Goal: Task Accomplishment & Management: Manage account settings

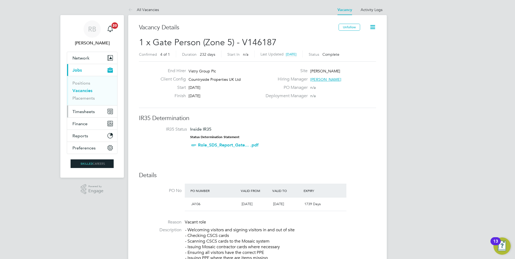
click at [81, 107] on button "Timesheets" at bounding box center [92, 112] width 50 height 12
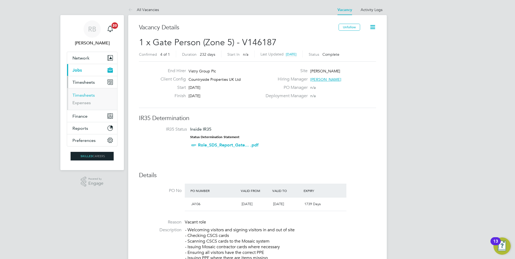
click at [87, 93] on link "Timesheets" at bounding box center [83, 95] width 22 height 5
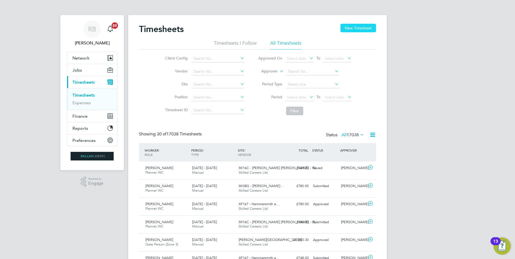
click at [356, 27] on button "New Timesheet" at bounding box center [358, 28] width 36 height 9
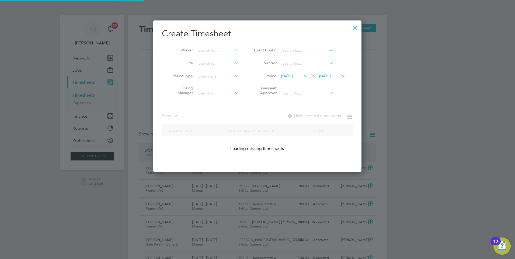
scroll to position [847, 208]
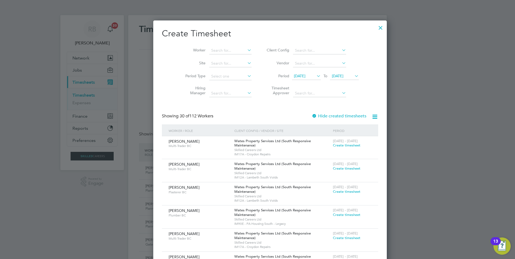
click at [294, 78] on span "[DATE]" at bounding box center [300, 76] width 12 height 5
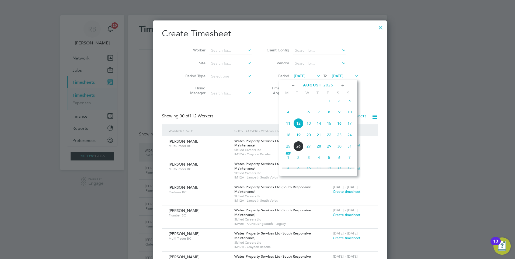
click at [289, 140] on span "18" at bounding box center [288, 135] width 10 height 10
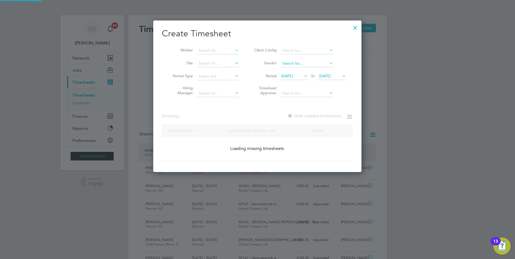
scroll to position [824, 208]
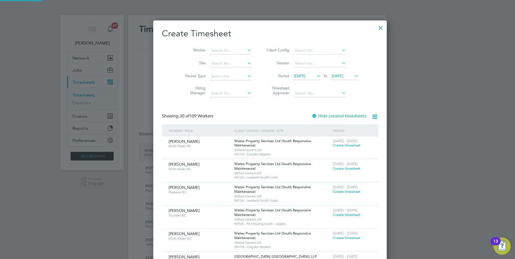
click at [339, 78] on span "[DATE]" at bounding box center [344, 76] width 29 height 7
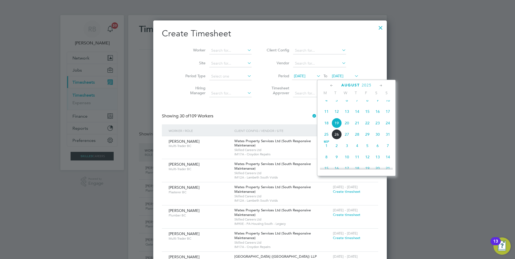
click at [389, 126] on span "24" at bounding box center [388, 123] width 10 height 10
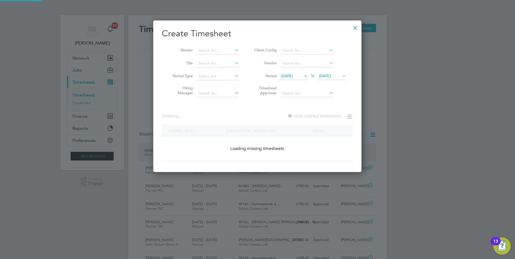
scroll to position [1377, 208]
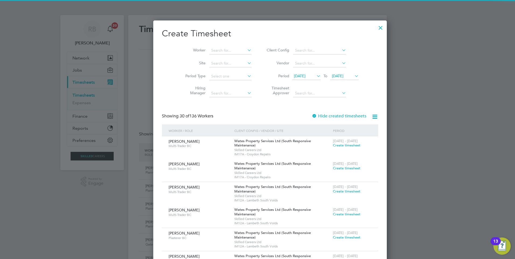
click at [312, 114] on div at bounding box center [314, 116] width 5 height 5
click at [301, 52] on input at bounding box center [319, 51] width 53 height 8
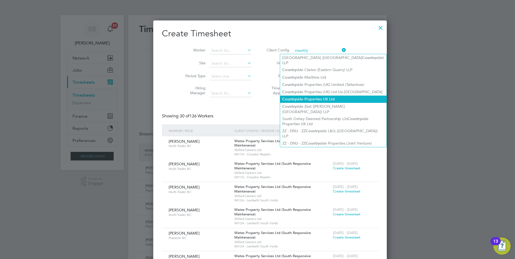
click at [302, 96] on li "Country side Properties UK Ltd" at bounding box center [333, 99] width 106 height 7
type input "Countryside Properties UK Ltd"
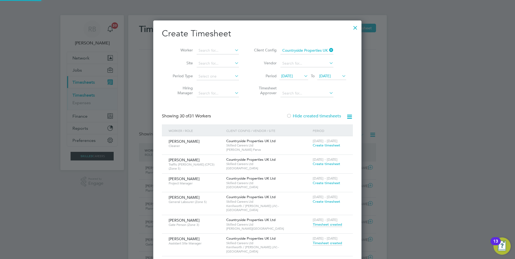
scroll to position [701, 208]
click at [322, 144] on span "Create timesheet" at bounding box center [326, 145] width 27 height 5
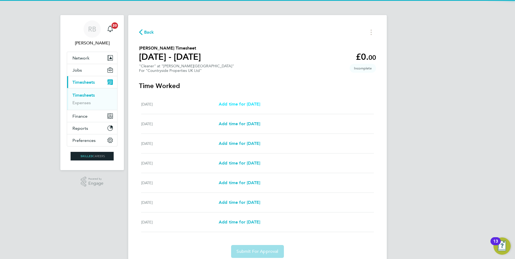
drag, startPoint x: 239, startPoint y: 106, endPoint x: 244, endPoint y: 106, distance: 4.4
click at [239, 106] on span "Add time for Mon 18 Aug" at bounding box center [239, 104] width 41 height 5
select select "30"
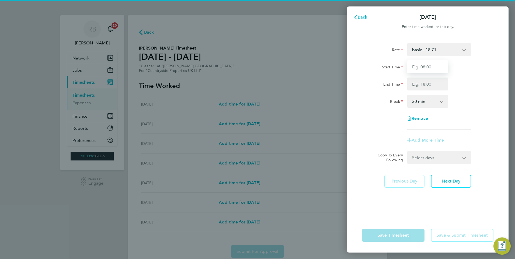
click at [425, 64] on input "Start Time" at bounding box center [427, 66] width 41 height 13
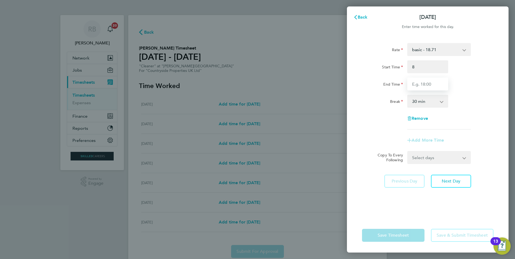
type input "08:00"
type input "11:00"
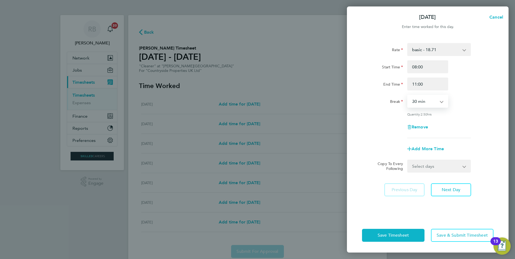
click at [431, 102] on select "0 min 15 min 30 min 45 min 60 min 75 min 90 min" at bounding box center [424, 101] width 33 height 12
select select "0"
click at [408, 95] on select "0 min 15 min 30 min 45 min 60 min 75 min 90 min" at bounding box center [424, 101] width 33 height 12
click at [430, 168] on select "Select days Day Weekday (Mon-Fri) Weekend (Sat-Sun) Tuesday Wednesday Thursday …" at bounding box center [436, 166] width 57 height 12
select select "WED"
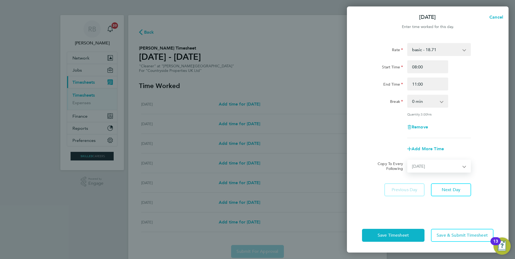
click at [408, 160] on select "Select days Day Weekday (Mon-Fri) Weekend (Sat-Sun) Tuesday Wednesday Thursday …" at bounding box center [436, 166] width 57 height 12
select select "2025-08-24"
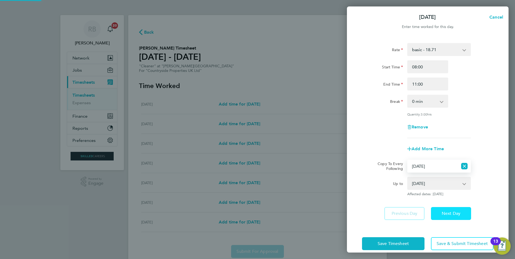
click at [445, 216] on button "Next Day" at bounding box center [451, 213] width 40 height 13
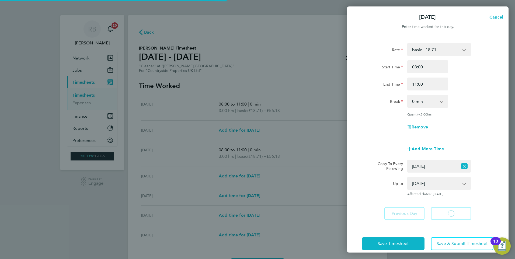
select select "30"
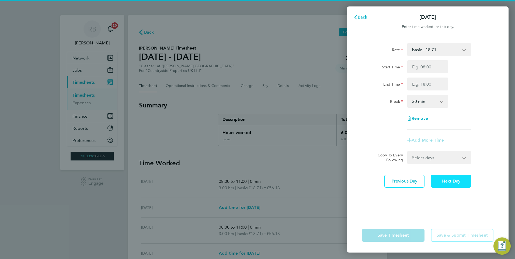
click at [452, 187] on button "Next Day" at bounding box center [451, 181] width 40 height 13
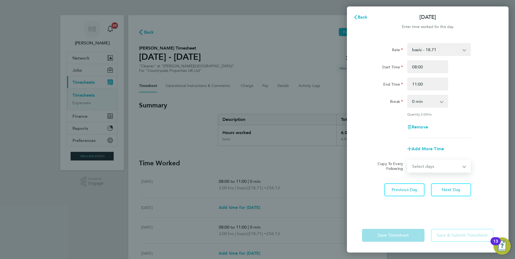
click at [446, 168] on select "Select days Day Weekday (Mon-Fri) Weekend (Sat-Sun) Thursday Friday Saturday Su…" at bounding box center [436, 166] width 57 height 12
select select "FRI"
click at [408, 160] on select "Select days Day Weekday (Mon-Fri) Weekend (Sat-Sun) Thursday Friday Saturday Su…" at bounding box center [436, 166] width 57 height 12
select select "2025-08-24"
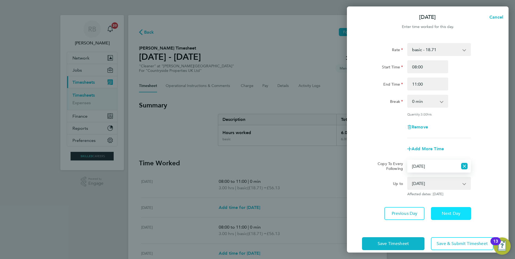
click at [461, 211] on button "Next Day" at bounding box center [451, 213] width 40 height 13
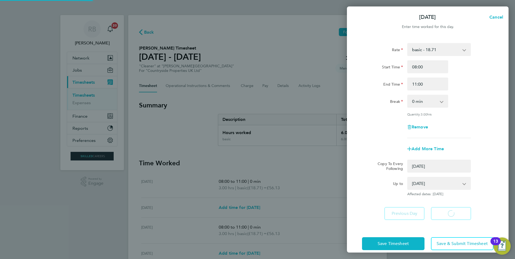
select select "0: null"
select select "30"
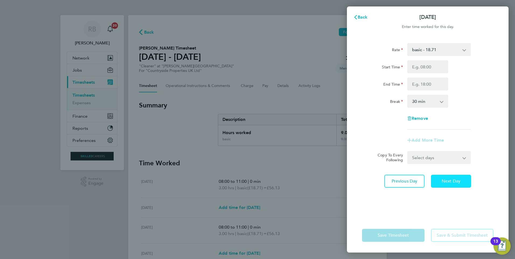
click at [453, 186] on button "Next Day" at bounding box center [451, 181] width 40 height 13
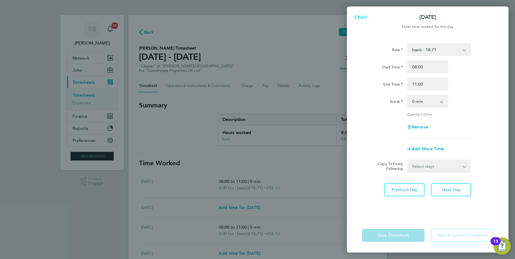
click at [367, 18] on span "Back" at bounding box center [363, 17] width 10 height 5
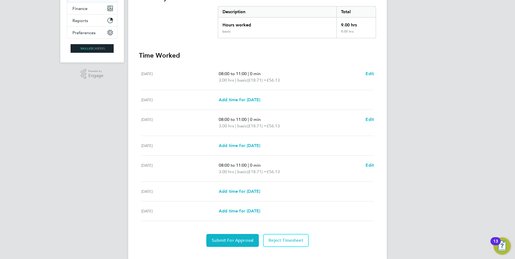
scroll to position [117, 0]
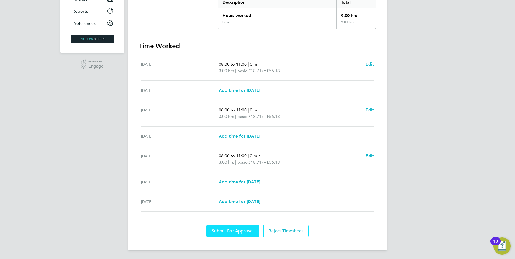
click at [238, 226] on button "Submit For Approval" at bounding box center [232, 231] width 53 height 13
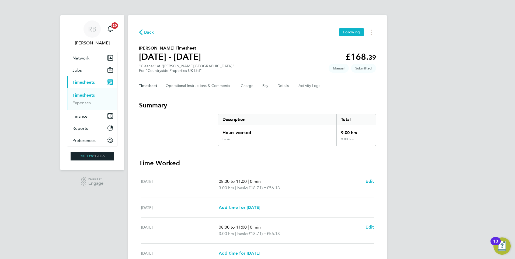
click at [89, 96] on link "Timesheets" at bounding box center [83, 95] width 22 height 5
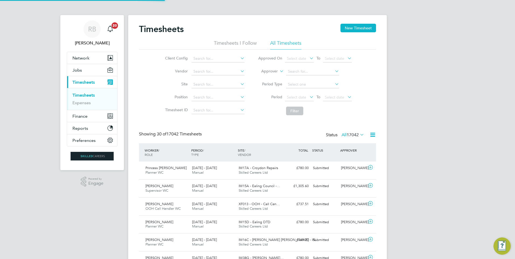
scroll to position [14, 47]
click at [365, 27] on button "New Timesheet" at bounding box center [358, 28] width 36 height 9
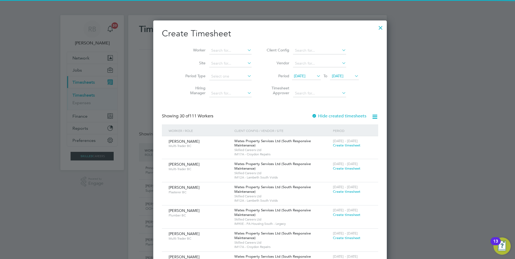
click at [299, 76] on span "[DATE]" at bounding box center [300, 76] width 12 height 5
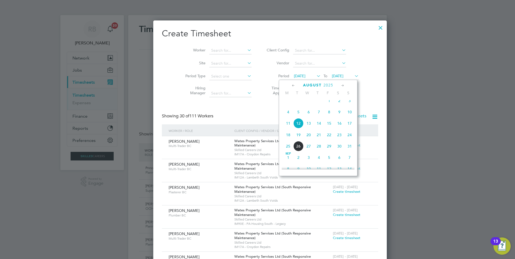
click at [287, 140] on span "18" at bounding box center [288, 135] width 10 height 10
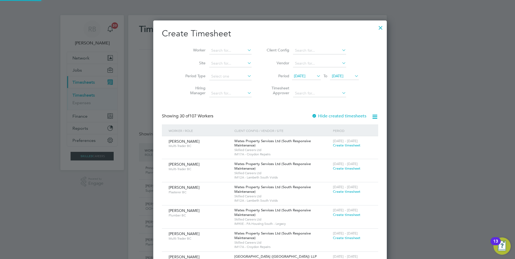
click at [353, 77] on icon at bounding box center [353, 76] width 0 height 8
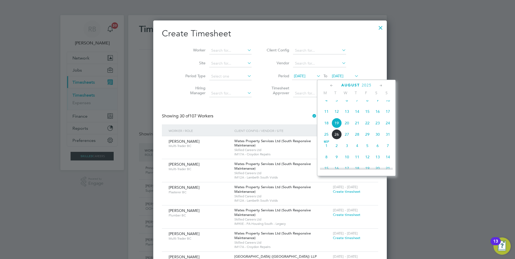
click at [388, 126] on span "24" at bounding box center [388, 123] width 10 height 10
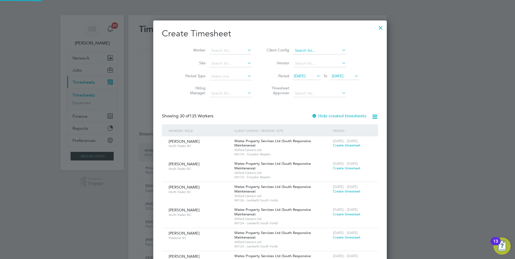
click at [293, 50] on input at bounding box center [319, 51] width 53 height 8
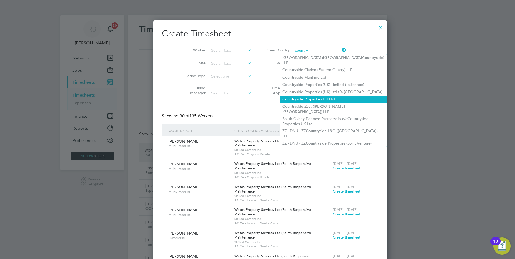
click at [326, 96] on li "Country side Properties UK Ltd" at bounding box center [333, 99] width 106 height 7
type input "Countryside Properties UK Ltd"
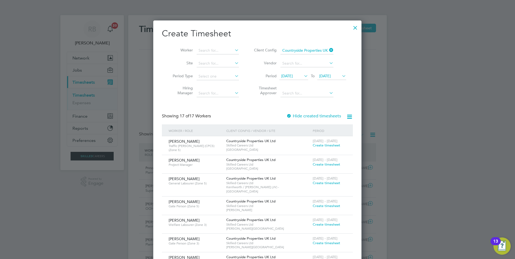
click at [334, 183] on span "Create timesheet" at bounding box center [326, 183] width 27 height 5
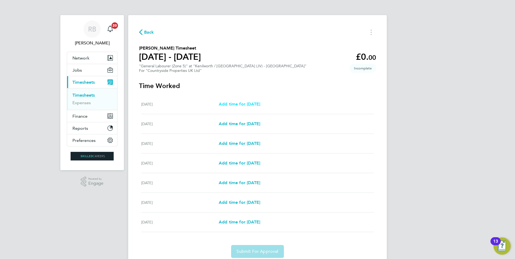
click at [247, 102] on span "Add time for Mon 18 Aug" at bounding box center [239, 104] width 41 height 5
select select "30"
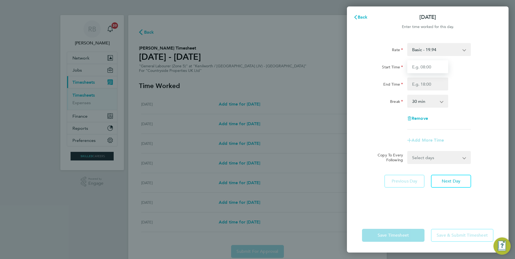
click at [423, 67] on input "Start Time" at bounding box center [427, 66] width 41 height 13
type input "07:30"
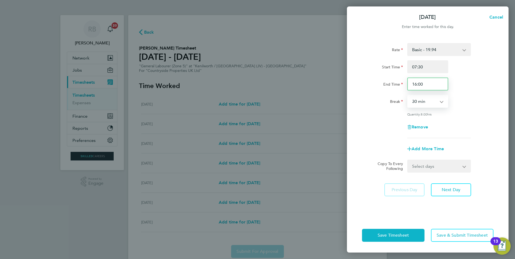
click at [430, 81] on input "16:00" at bounding box center [427, 84] width 41 height 13
type input "16:30"
click at [426, 169] on select "Select days Day Weekday (Mon-Fri) Weekend (Sat-Sun) Tuesday Wednesday Thursday …" at bounding box center [436, 166] width 57 height 12
select select "WEEKDAY"
click at [408, 160] on select "Select days Day Weekday (Mon-Fri) Weekend (Sat-Sun) Tuesday Wednesday Thursday …" at bounding box center [436, 166] width 57 height 12
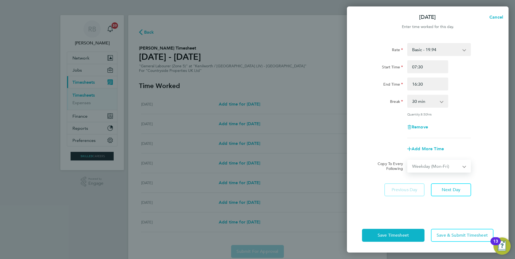
select select "2025-08-24"
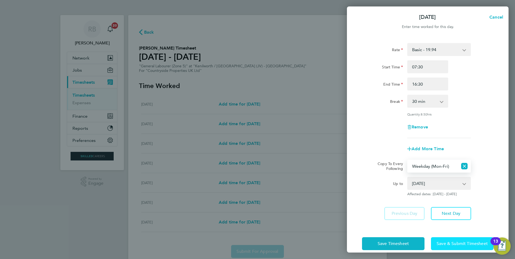
click at [461, 241] on span "Save & Submit Timesheet" at bounding box center [462, 243] width 51 height 5
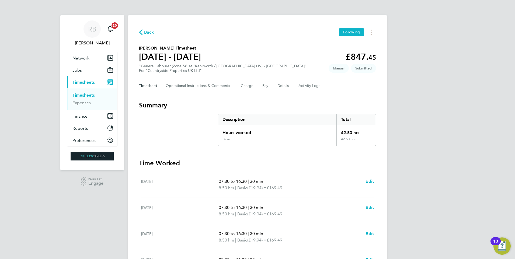
click at [83, 98] on li "Timesheets" at bounding box center [92, 97] width 40 height 8
click at [85, 95] on link "Timesheets" at bounding box center [83, 95] width 22 height 5
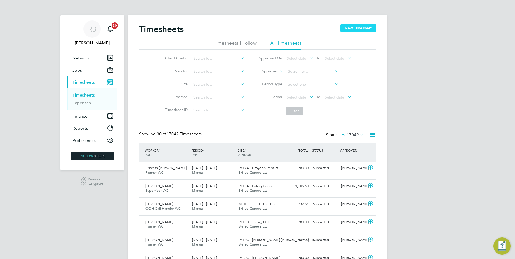
click at [363, 30] on button "New Timesheet" at bounding box center [358, 28] width 36 height 9
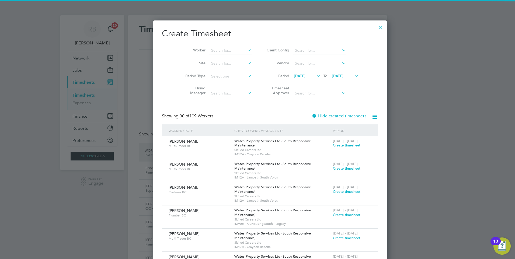
click at [315, 78] on icon at bounding box center [315, 76] width 0 height 8
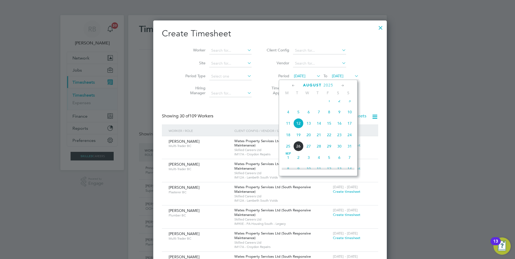
click at [288, 137] on span "18" at bounding box center [288, 135] width 10 height 10
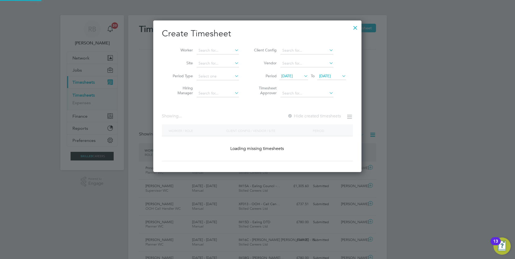
click at [341, 75] on icon at bounding box center [341, 76] width 0 height 8
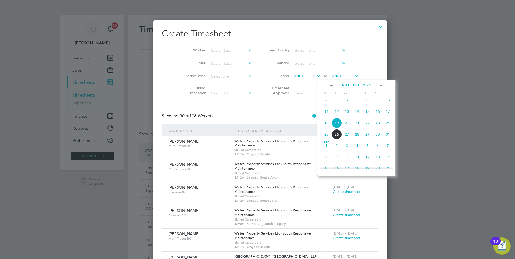
click at [392, 125] on span "24" at bounding box center [388, 123] width 10 height 10
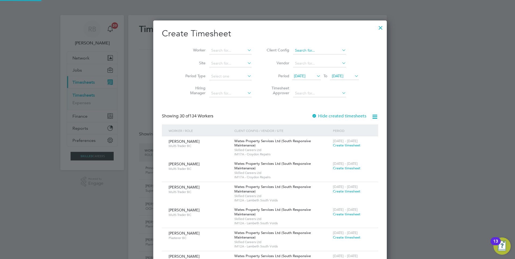
click at [298, 49] on input at bounding box center [319, 51] width 53 height 8
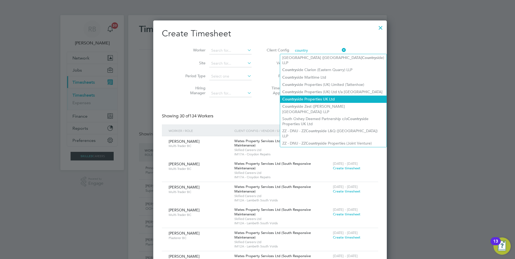
click at [330, 96] on li "Country side Properties UK Ltd" at bounding box center [333, 99] width 106 height 7
type input "Countryside Properties UK Ltd"
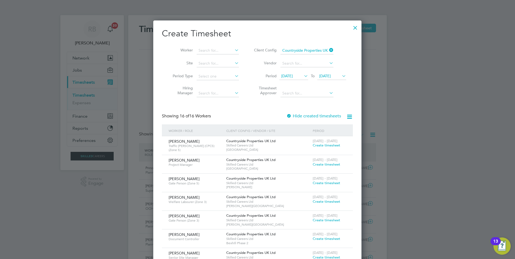
click at [320, 181] on span "Create timesheet" at bounding box center [326, 183] width 27 height 5
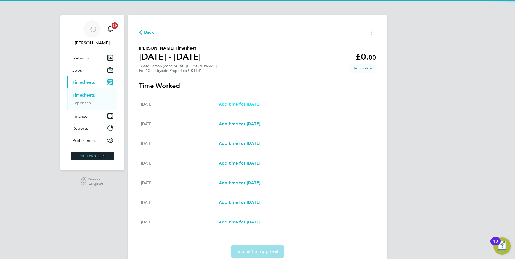
click at [260, 101] on link "Add time for Mon 18 Aug" at bounding box center [239, 104] width 41 height 6
select select "30"
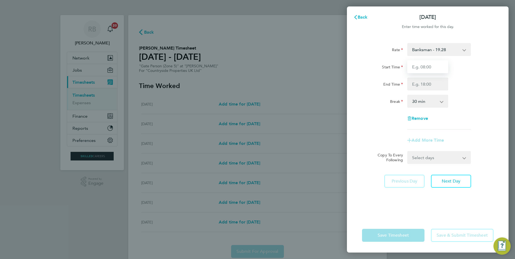
click at [418, 64] on input "Start Time" at bounding box center [427, 66] width 41 height 13
type input "06:30"
type input "16:30"
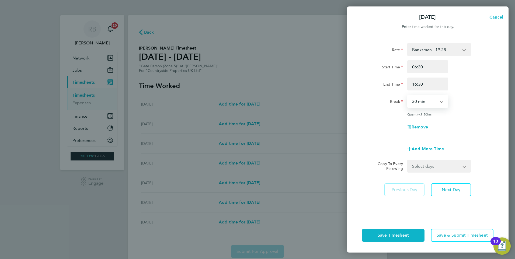
click at [420, 164] on select "Select days Day Weekday (Mon-Fri) Weekend (Sat-Sun) Tuesday Wednesday Thursday …" at bounding box center [436, 166] width 57 height 12
select select "WEEKDAY"
click at [408, 160] on select "Select days Day Weekday (Mon-Fri) Weekend (Sat-Sun) Tuesday Wednesday Thursday …" at bounding box center [436, 166] width 57 height 12
select select "2025-08-24"
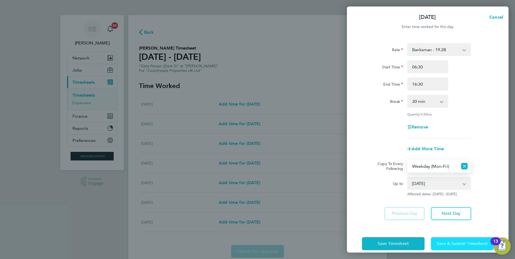
click at [457, 239] on button "Save & Submit Timesheet" at bounding box center [462, 243] width 62 height 13
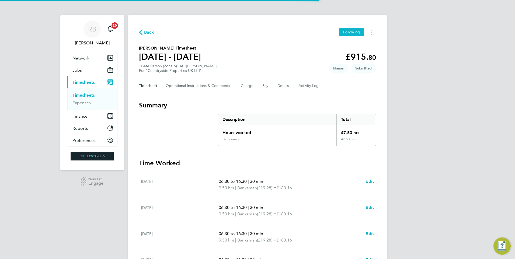
click at [87, 93] on link "Timesheets" at bounding box center [83, 95] width 22 height 5
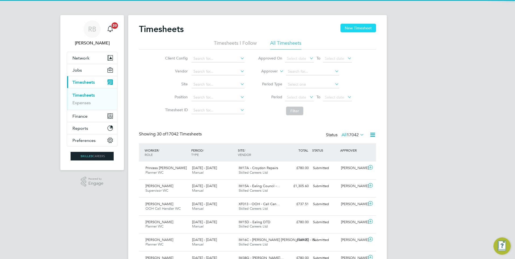
click at [349, 29] on button "New Timesheet" at bounding box center [358, 28] width 36 height 9
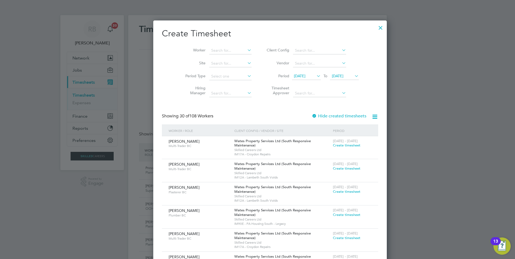
drag, startPoint x: 293, startPoint y: 74, endPoint x: 289, endPoint y: 91, distance: 16.9
click at [294, 74] on span "[DATE]" at bounding box center [300, 76] width 12 height 5
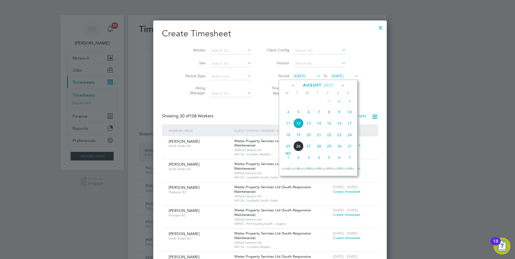
click at [288, 140] on span "18" at bounding box center [288, 135] width 10 height 10
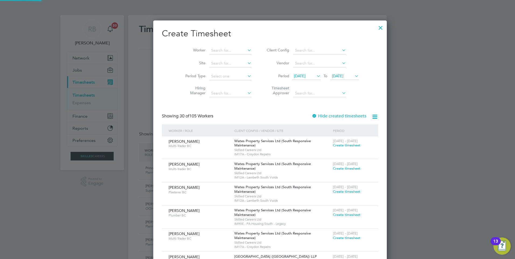
click at [338, 74] on span "[DATE]" at bounding box center [338, 76] width 12 height 5
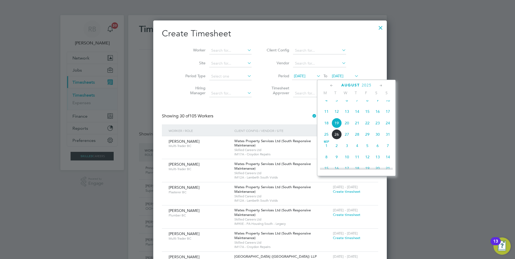
click at [389, 128] on span "24" at bounding box center [388, 123] width 10 height 10
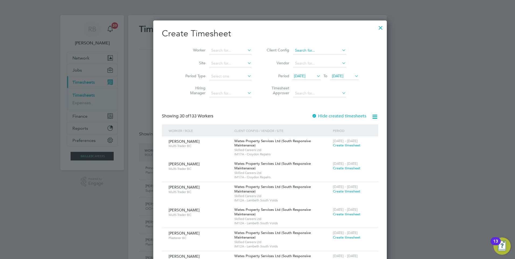
click at [293, 51] on input at bounding box center [319, 51] width 53 height 8
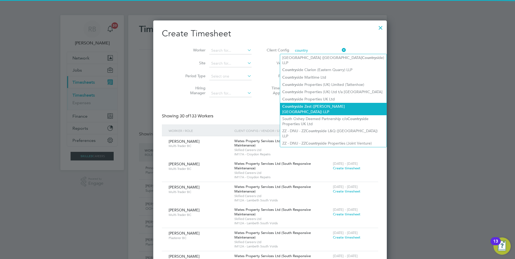
drag, startPoint x: 316, startPoint y: 93, endPoint x: 310, endPoint y: 97, distance: 7.6
click at [316, 96] on li "Country side Properties UK Ltd" at bounding box center [333, 99] width 106 height 7
type input "Countryside Properties UK Ltd"
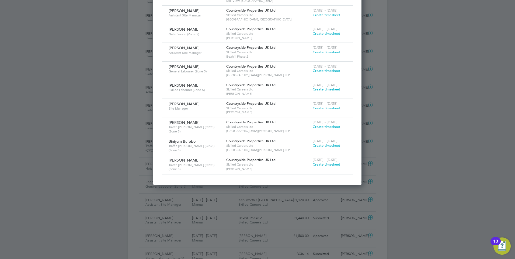
click at [328, 146] on span "Create timesheet" at bounding box center [326, 145] width 27 height 5
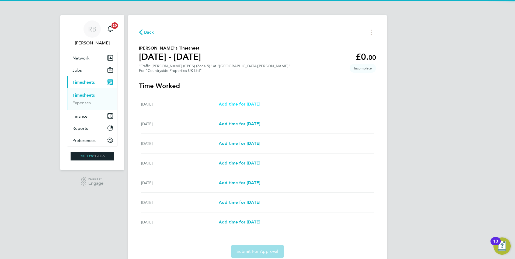
click at [260, 102] on span "Add time for Mon 18 Aug" at bounding box center [239, 104] width 41 height 5
select select "30"
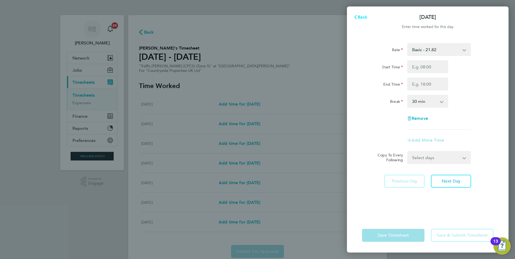
click at [360, 20] on button "Back" at bounding box center [360, 17] width 25 height 11
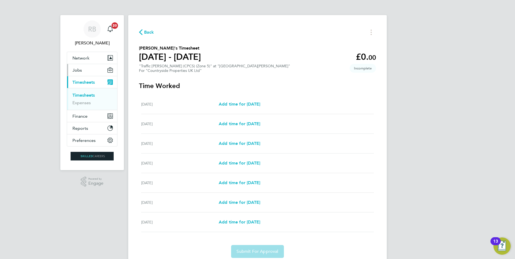
click at [83, 69] on button "Jobs" at bounding box center [92, 70] width 50 height 12
click at [85, 70] on button "Jobs" at bounding box center [92, 70] width 50 height 12
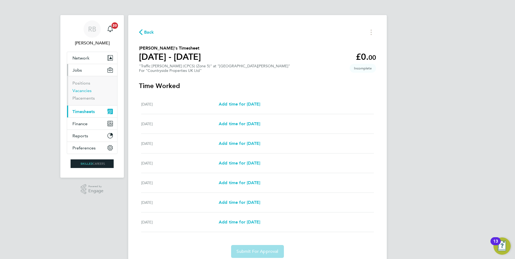
click at [86, 88] on link "Vacancies" at bounding box center [81, 90] width 19 height 5
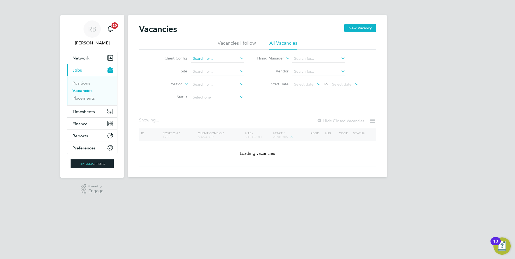
click at [204, 59] on input at bounding box center [217, 59] width 53 height 8
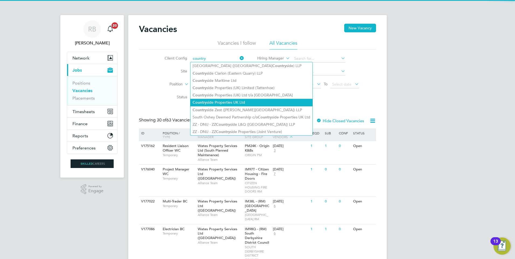
click at [263, 101] on li "Country side Properties UK Ltd" at bounding box center [251, 102] width 122 height 7
type input "Countryside Properties UK Ltd"
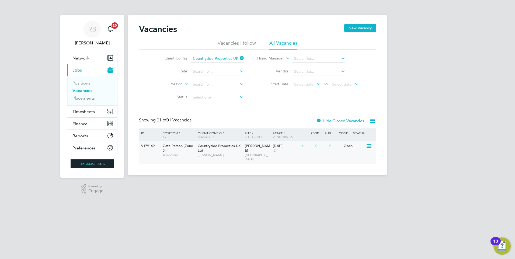
click at [245, 153] on span "NORTH WEST MIDS" at bounding box center [258, 157] width 26 height 8
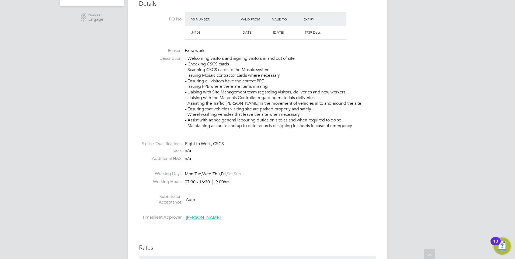
scroll to position [296, 0]
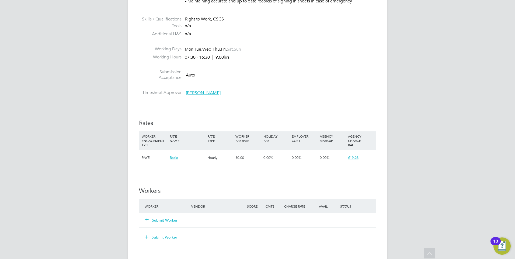
click at [158, 219] on button "Submit Worker" at bounding box center [161, 220] width 32 height 5
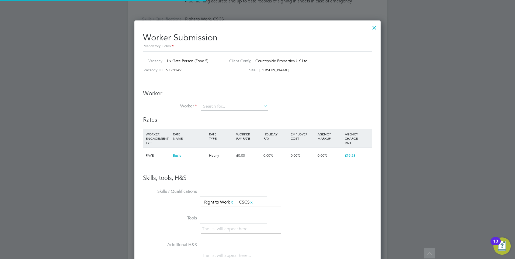
scroll to position [333, 246]
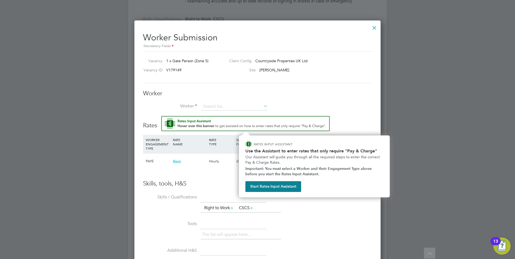
click at [219, 123] on li "+ Add new" at bounding box center [234, 121] width 67 height 7
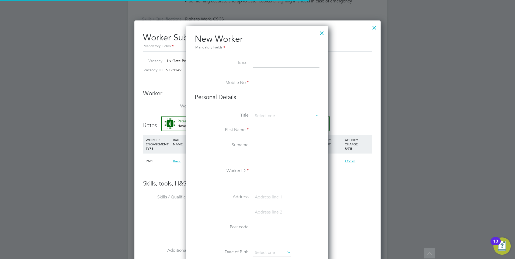
scroll to position [458, 143]
click at [224, 105] on li "Personal Details" at bounding box center [257, 102] width 125 height 19
click at [263, 64] on input at bounding box center [286, 63] width 67 height 10
paste input "Jeffreyafari19@gmail.com"
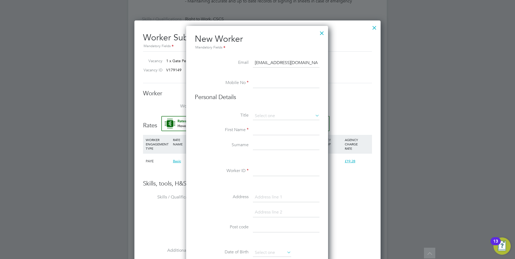
type input "Jeffreyafari19@gmail.com"
click at [274, 82] on input at bounding box center [286, 83] width 67 height 10
paste input "+44 7733 739502"
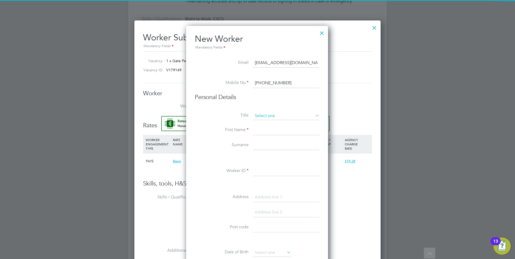
type input "+44 7733 739502"
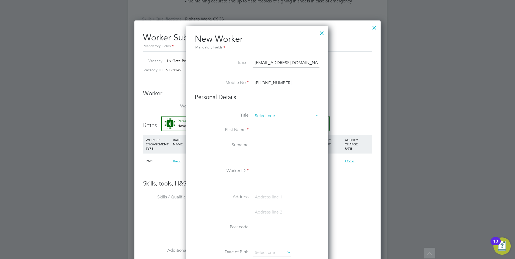
click at [277, 114] on input at bounding box center [286, 116] width 67 height 8
click at [273, 123] on li "Mr" at bounding box center [286, 123] width 67 height 7
type input "Mr"
drag, startPoint x: 275, startPoint y: 130, endPoint x: 209, endPoint y: 82, distance: 81.2
click at [275, 130] on input at bounding box center [286, 130] width 67 height 10
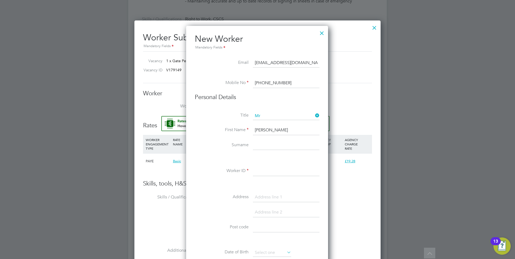
type input "Francis"
click at [256, 146] on input at bounding box center [286, 146] width 67 height 10
type input "Afari"
click at [281, 169] on input at bounding box center [286, 171] width 67 height 10
paste input "502577"
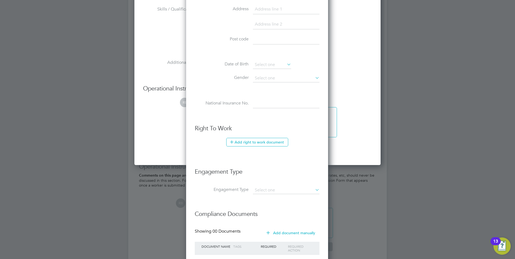
scroll to position [521, 0]
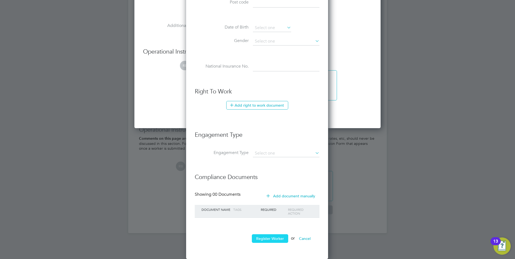
type input "502577"
click at [270, 238] on button "Register Worker" at bounding box center [270, 238] width 36 height 9
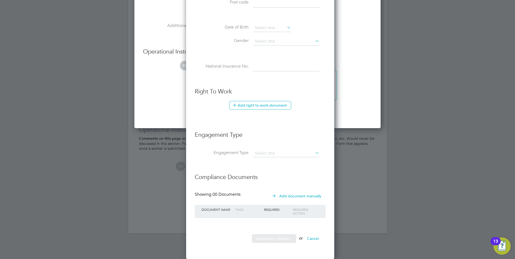
scroll to position [0, 0]
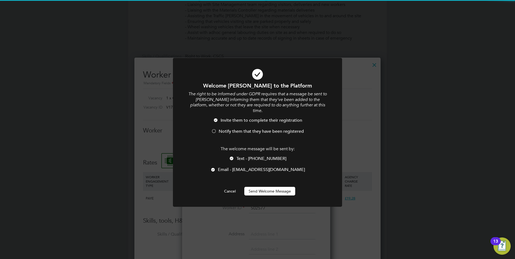
click at [258, 187] on button "Send Welcome Message" at bounding box center [269, 191] width 51 height 9
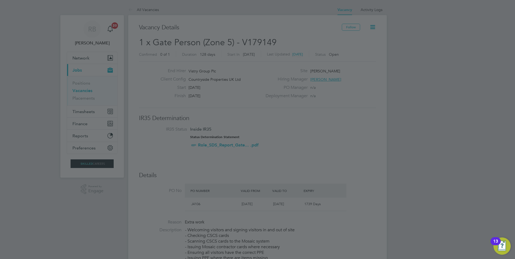
scroll to position [259, 0]
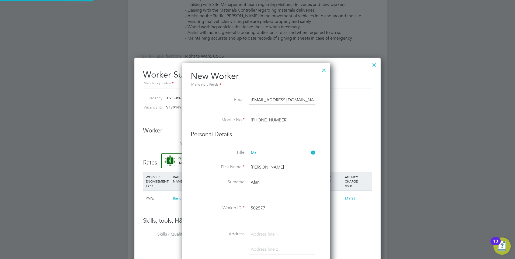
type input "Francis Afari (502577)"
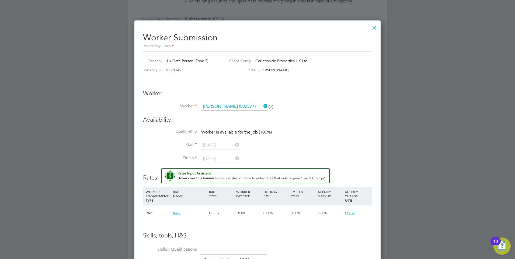
click at [374, 25] on div at bounding box center [374, 27] width 10 height 10
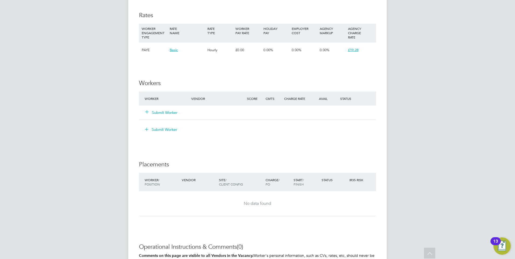
click at [158, 109] on div "Submit Worker" at bounding box center [171, 113] width 56 height 10
click at [163, 116] on div "Submit Worker" at bounding box center [171, 113] width 56 height 10
click at [171, 111] on button "Submit Worker" at bounding box center [161, 112] width 32 height 5
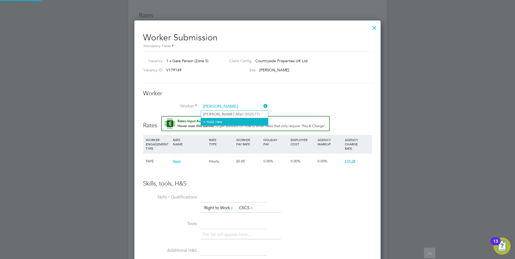
type input "francis af"
click at [223, 108] on input at bounding box center [234, 107] width 67 height 8
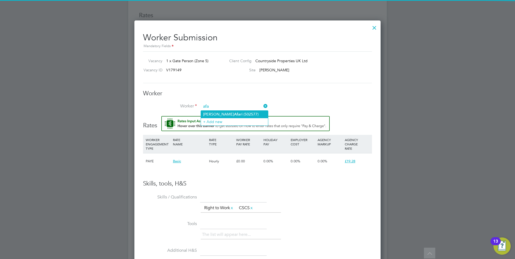
click at [226, 114] on li "Francis Afa ri (502577)" at bounding box center [234, 114] width 67 height 7
type input "Francis Afari (502577)"
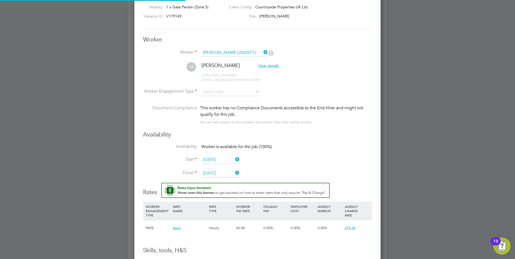
click at [209, 163] on input "[DATE]" at bounding box center [220, 160] width 38 height 8
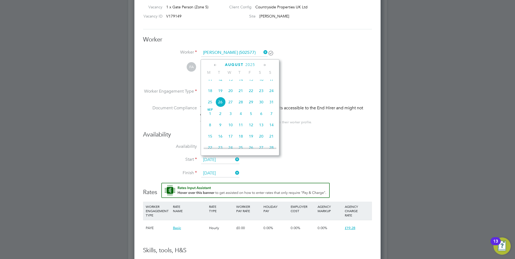
click at [220, 94] on span "19" at bounding box center [220, 91] width 10 height 10
type input "[DATE]"
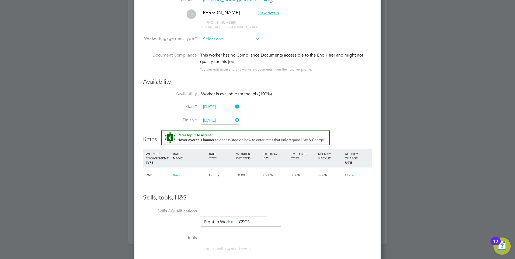
click at [226, 40] on input at bounding box center [230, 39] width 58 height 8
click at [224, 46] on li "Contract" at bounding box center [230, 46] width 59 height 7
type input "Contract"
click at [229, 36] on input at bounding box center [230, 39] width 58 height 8
click at [222, 53] on li "PAYE" at bounding box center [230, 53] width 59 height 7
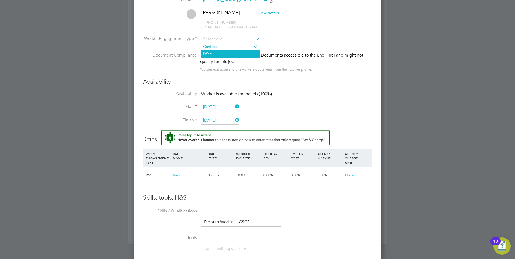
type input "PAYE"
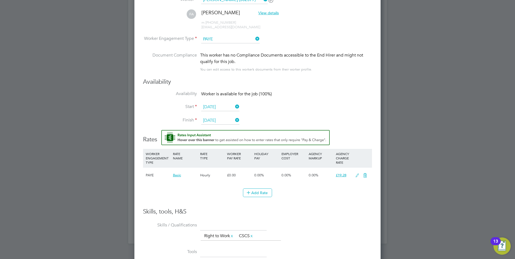
drag, startPoint x: 203, startPoint y: 200, endPoint x: 242, endPoint y: 194, distance: 40.0
click at [203, 200] on li "Add Rate" at bounding box center [257, 196] width 229 height 14
click at [256, 195] on button "Add Rate" at bounding box center [257, 193] width 29 height 9
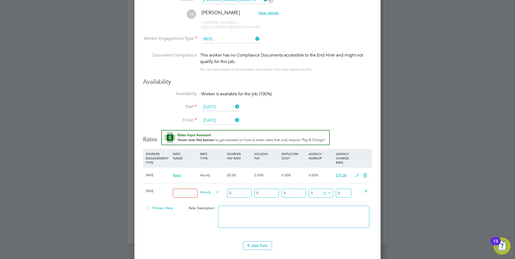
click at [180, 191] on input at bounding box center [185, 193] width 25 height 9
type input "Gateman"
drag, startPoint x: 238, startPoint y: 193, endPoint x: 32, endPoint y: 187, distance: 206.1
type input "1"
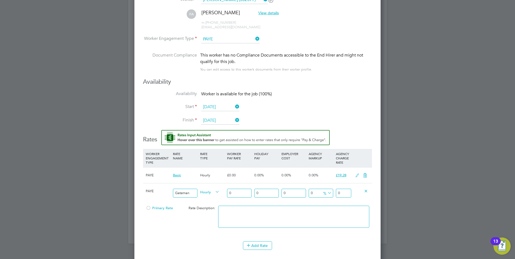
type input "1"
type input "16"
type input "16.5"
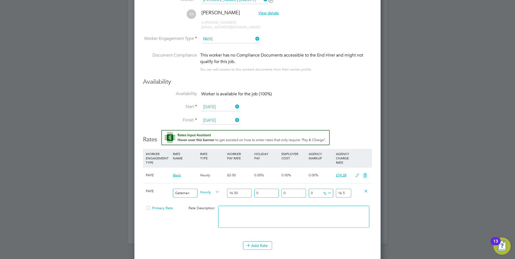
type input "16.50"
drag, startPoint x: 347, startPoint y: 192, endPoint x: 271, endPoint y: 191, distance: 75.9
click at [272, 192] on div "PAYE Gateman Hourly 16.50 0 n/a 0 n/a 0 0 % 16.5" at bounding box center [257, 193] width 229 height 20
type input "-93.93939393939394"
type input "1"
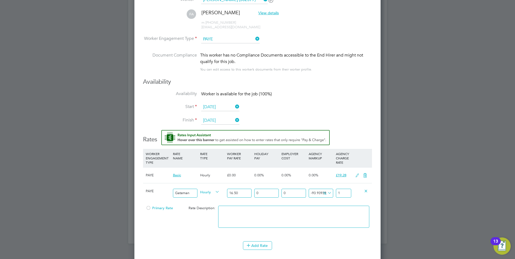
type input "15.151515151515152"
type input "19"
type input "16.363636363636363"
type input "19.2"
type input "16.848484848484848"
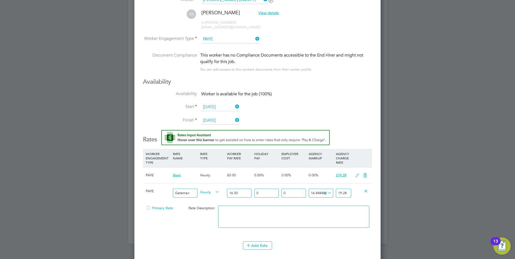
type input "19.28"
click at [171, 242] on div "Add Rate" at bounding box center [257, 245] width 229 height 9
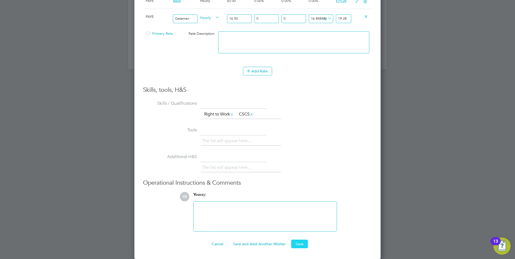
click at [296, 245] on button "Save" at bounding box center [299, 244] width 17 height 9
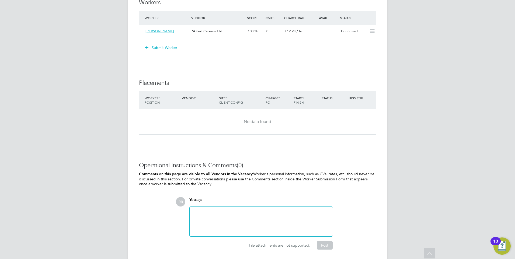
click at [168, 48] on button "Submit Worker" at bounding box center [161, 47] width 40 height 9
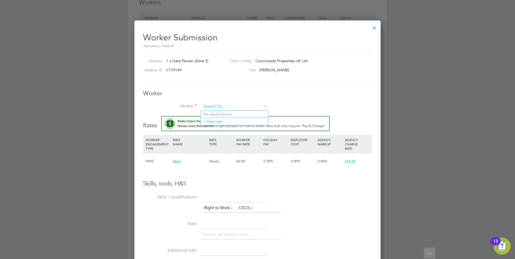
click at [235, 105] on input at bounding box center [234, 107] width 67 height 8
click at [225, 121] on li "+ Add new" at bounding box center [234, 121] width 67 height 7
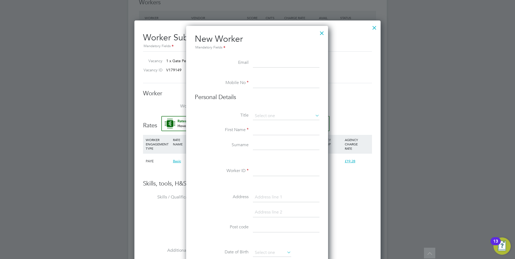
paste input "Hanadj101@hotmail.com"
type input "Hanadj101@hotmail.com"
click at [264, 84] on input at bounding box center [286, 83] width 67 height 10
paste input "+44 7380 704093"
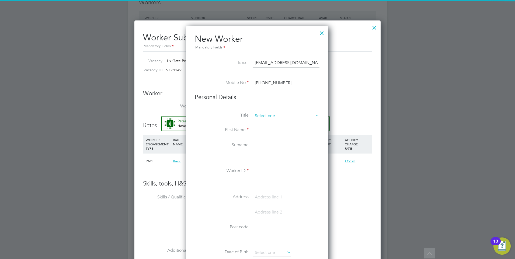
type input "+44 7380 704093"
click at [264, 113] on input at bounding box center [286, 116] width 67 height 8
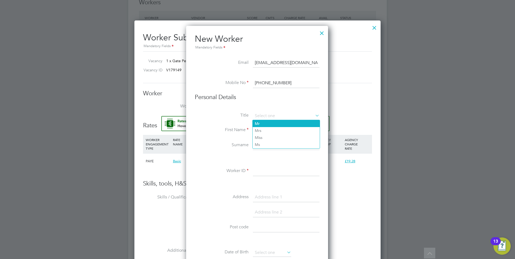
click at [273, 121] on li "Mr" at bounding box center [286, 123] width 67 height 7
type input "Mr"
click at [263, 128] on input at bounding box center [286, 130] width 67 height 10
type input "Hamad"
type input "Jama"
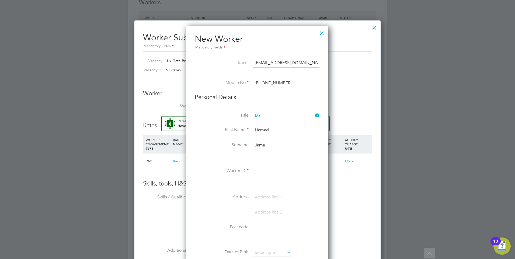
paste input "505176"
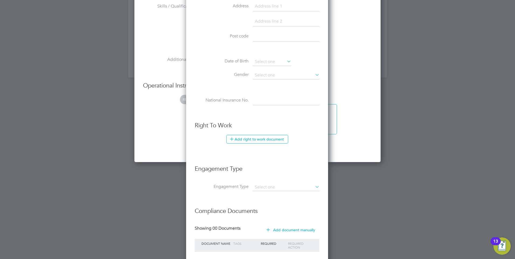
scroll to position [710, 0]
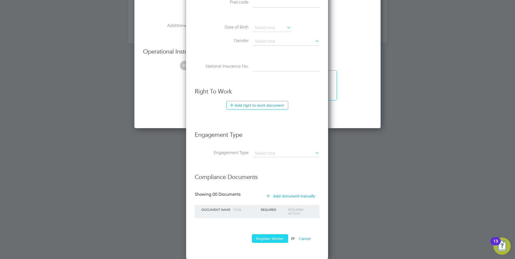
type input "505176"
click at [266, 239] on button "Register Worker" at bounding box center [270, 238] width 36 height 9
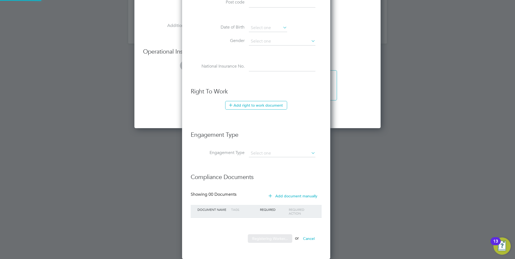
scroll to position [458, 151]
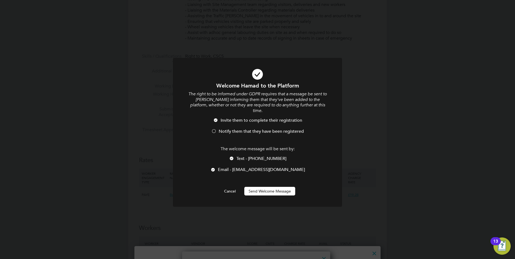
click at [276, 188] on button "Send Welcome Message" at bounding box center [269, 191] width 51 height 9
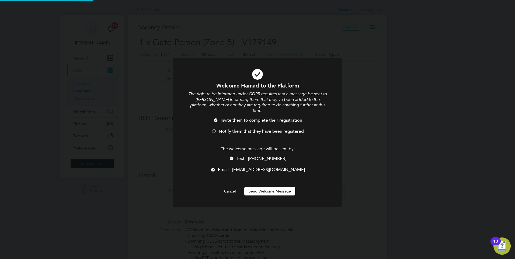
scroll to position [259, 0]
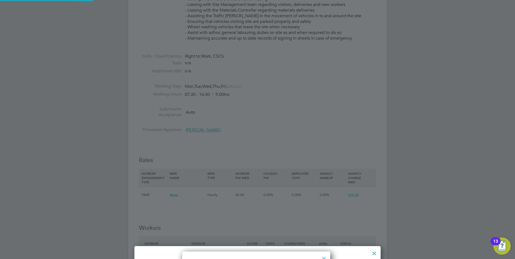
type input "Hamad Jama (505176)"
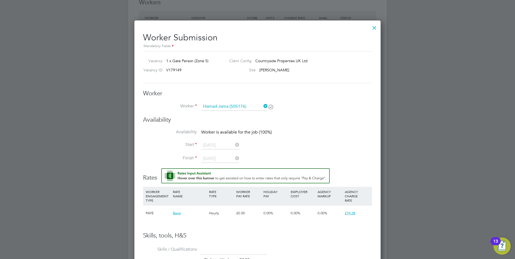
click at [262, 107] on icon at bounding box center [262, 106] width 0 height 8
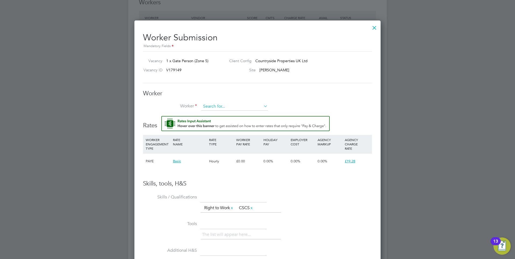
click at [240, 107] on input at bounding box center [234, 107] width 67 height 8
type input "hama"
click at [237, 112] on li "Worker" at bounding box center [257, 109] width 229 height 13
click at [234, 108] on input at bounding box center [234, 107] width 67 height 8
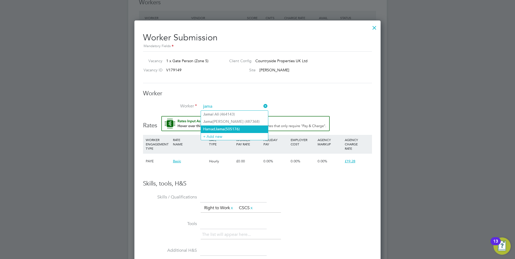
click at [230, 129] on li "Hamad Jama (505176)" at bounding box center [234, 128] width 67 height 7
type input "Hamad Jama (505176)"
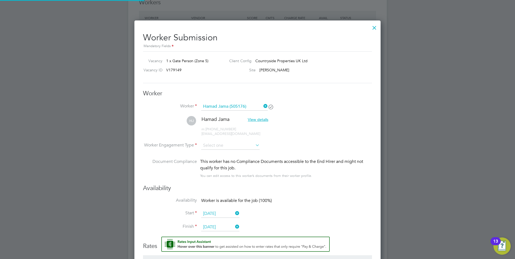
scroll to position [453, 246]
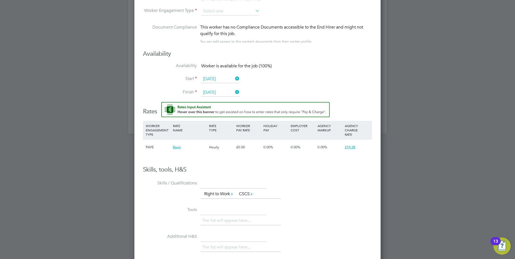
click at [237, 20] on li "Worker Engagement Type" at bounding box center [257, 15] width 229 height 17
click at [236, 13] on input at bounding box center [230, 11] width 58 height 8
click at [233, 28] on li "PAYE" at bounding box center [230, 25] width 59 height 7
type input "PAYE"
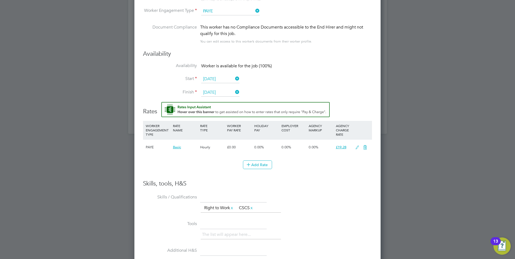
click at [355, 148] on icon at bounding box center [357, 147] width 7 height 4
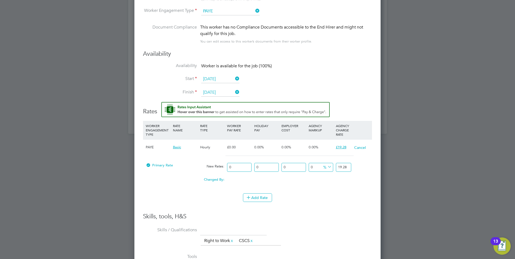
drag, startPoint x: 246, startPoint y: 167, endPoint x: 60, endPoint y: 144, distance: 187.5
type input "1"
type input "16"
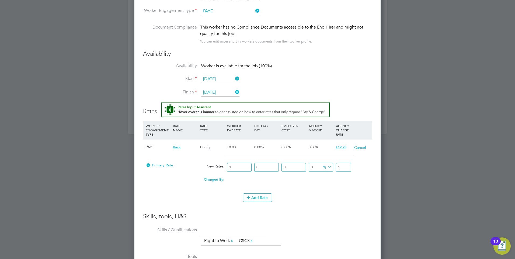
type input "16"
type input "16.5"
type input "16.50"
drag, startPoint x: 336, startPoint y: 165, endPoint x: 381, endPoint y: 167, distance: 45.5
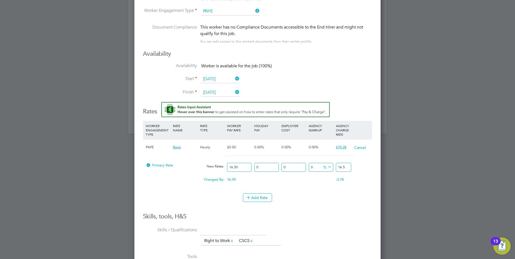
type input "-93.93939393939394"
type input "1"
type input "15.151515151515152"
type input "19"
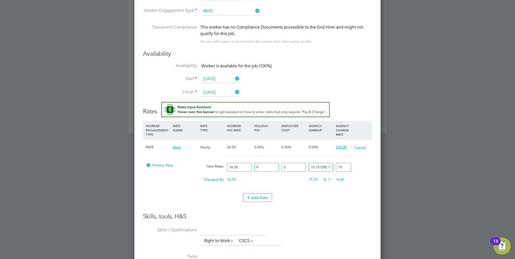
type input "16.363636363636363"
type input "19.2"
type input "16.848484848484848"
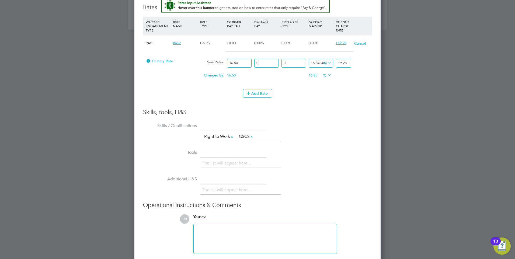
scroll to position [746, 0]
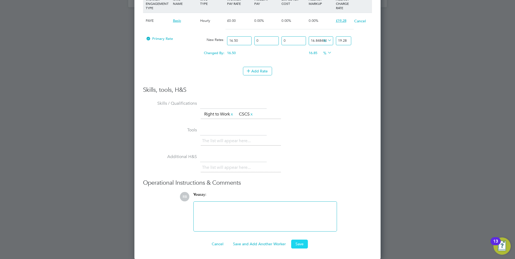
type input "19.28"
click at [296, 241] on button "Save" at bounding box center [299, 244] width 17 height 9
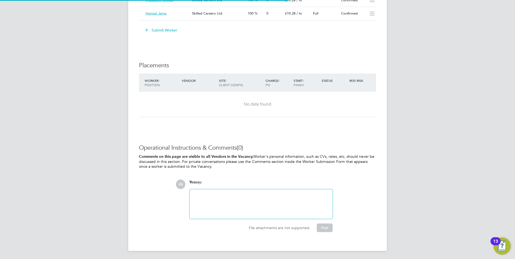
scroll to position [16, 38]
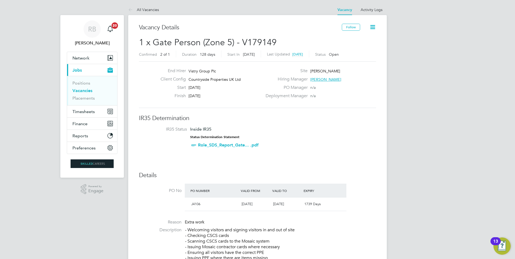
click at [79, 92] on link "Vacancies" at bounding box center [82, 90] width 20 height 5
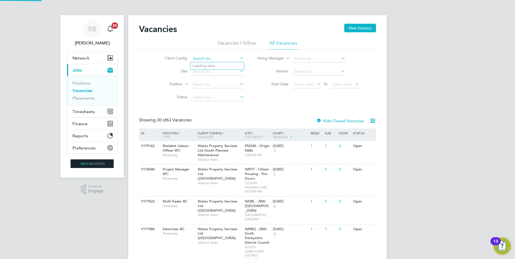
click at [223, 59] on input at bounding box center [217, 59] width 53 height 8
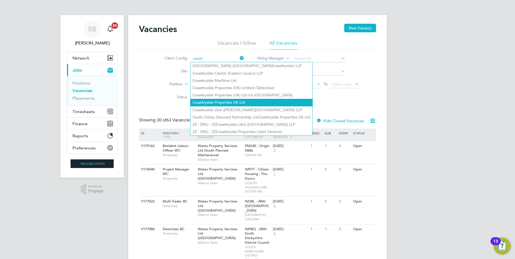
click at [243, 101] on li "Count ryside Properties UK Ltd" at bounding box center [251, 102] width 122 height 7
type input "Countryside Properties UK Ltd"
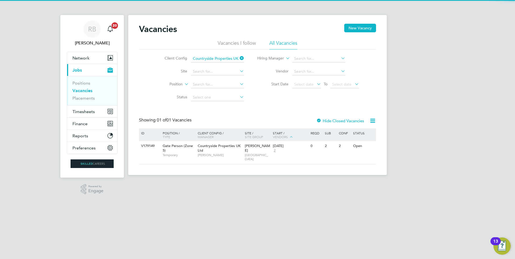
click at [258, 160] on div "ID Position / Type Client Config / Manager Site / Site Group Start / Vendors Re…" at bounding box center [257, 146] width 237 height 36
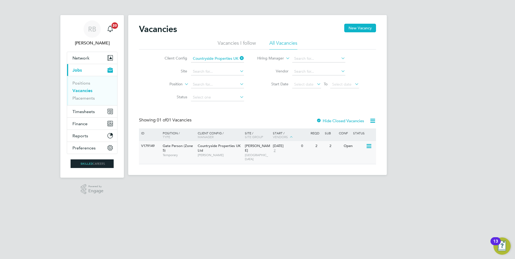
click at [258, 153] on span "NORTH WEST MIDS" at bounding box center [258, 157] width 26 height 8
click at [91, 111] on span "Timesheets" at bounding box center [83, 111] width 22 height 5
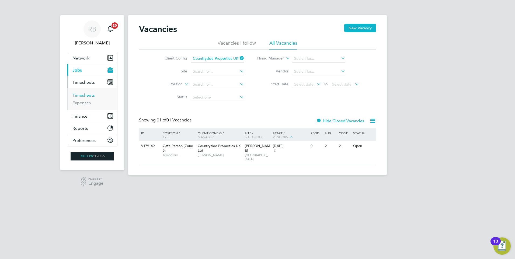
drag, startPoint x: 90, startPoint y: 93, endPoint x: 94, endPoint y: 92, distance: 4.1
click at [90, 93] on link "Timesheets" at bounding box center [83, 95] width 22 height 5
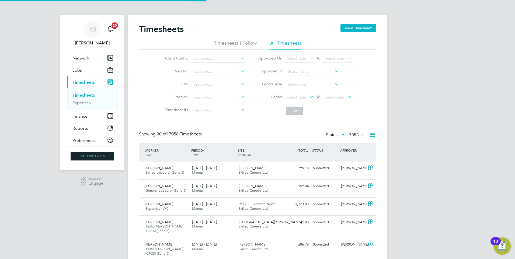
scroll to position [14, 47]
click at [213, 58] on input at bounding box center [217, 59] width 53 height 8
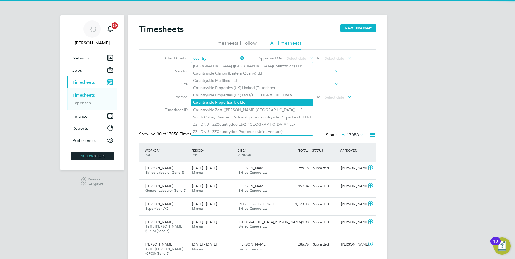
click at [242, 101] on li "Country side Properties UK Ltd" at bounding box center [252, 102] width 122 height 7
type input "Countryside Properties UK Ltd"
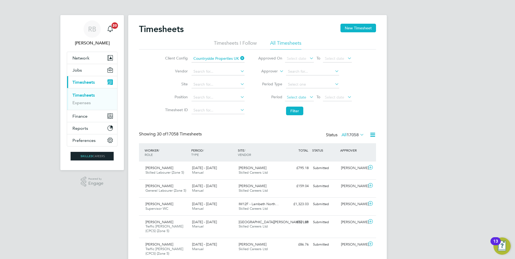
click at [301, 94] on span "Select date" at bounding box center [299, 97] width 29 height 7
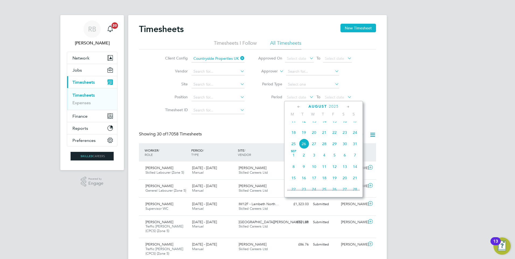
click at [295, 138] on span "18" at bounding box center [293, 132] width 10 height 10
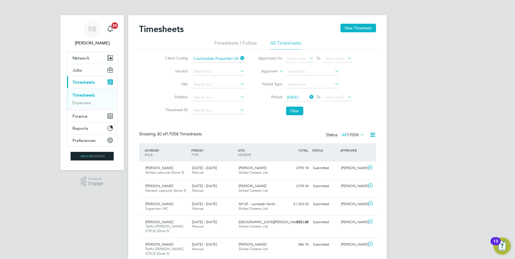
click at [337, 92] on li "Period 18 Aug 2025 To Select date" at bounding box center [304, 97] width 107 height 13
click at [336, 94] on span "Select date" at bounding box center [337, 97] width 29 height 7
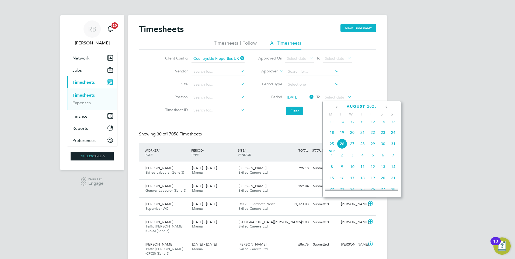
click at [395, 137] on span "24" at bounding box center [393, 132] width 10 height 10
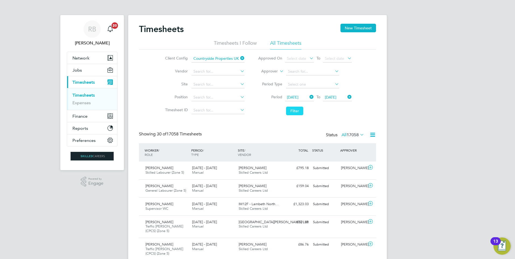
click at [297, 114] on button "Filter" at bounding box center [294, 111] width 17 height 9
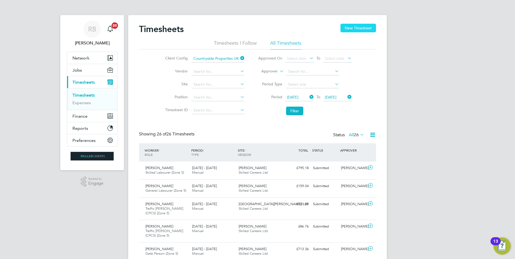
click at [358, 31] on button "New Timesheet" at bounding box center [358, 28] width 36 height 9
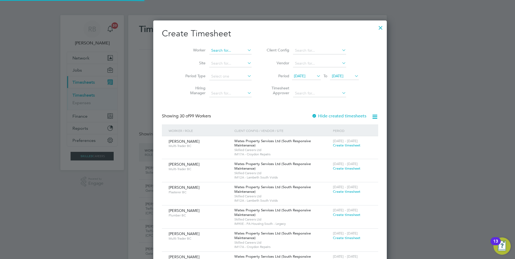
click at [220, 50] on input at bounding box center [230, 51] width 42 height 8
click at [296, 55] on li "Client Config" at bounding box center [311, 50] width 107 height 13
click at [299, 50] on input at bounding box center [319, 51] width 53 height 8
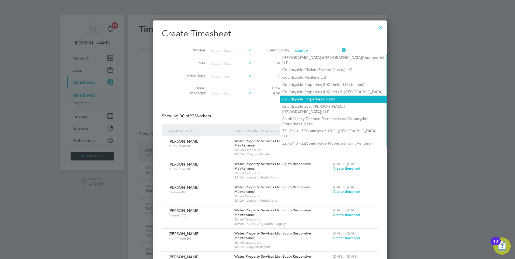
click at [323, 96] on li "Country side Properties UK Ltd" at bounding box center [333, 99] width 106 height 7
type input "Countryside Properties UK Ltd"
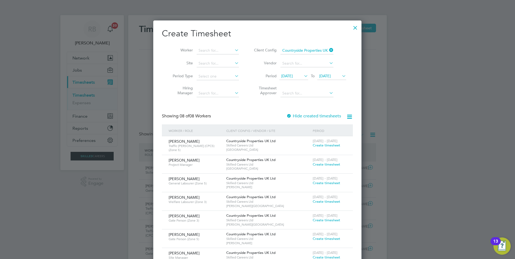
click at [285, 79] on span "12 Aug 2025" at bounding box center [293, 76] width 29 height 7
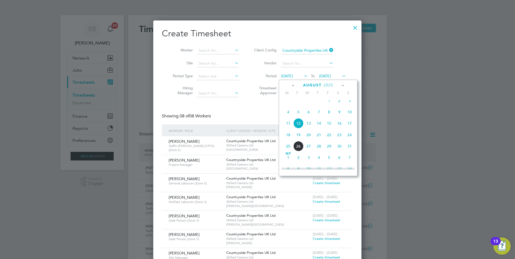
click at [286, 140] on span "18" at bounding box center [288, 135] width 10 height 10
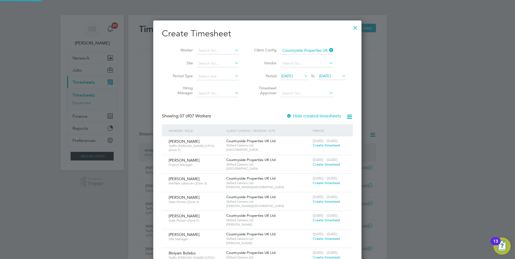
click at [335, 73] on span "19 Aug 2025" at bounding box center [331, 76] width 29 height 7
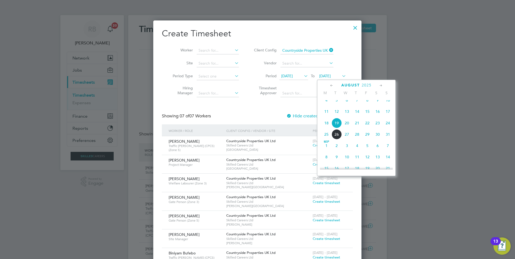
click at [388, 125] on span "24" at bounding box center [388, 123] width 10 height 10
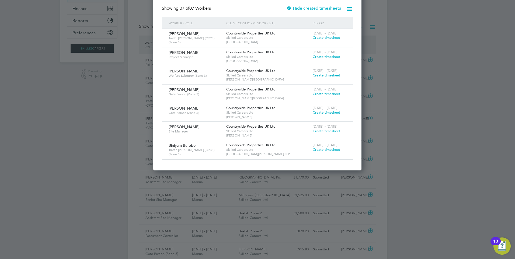
click at [327, 131] on span "Create timesheet" at bounding box center [326, 131] width 27 height 5
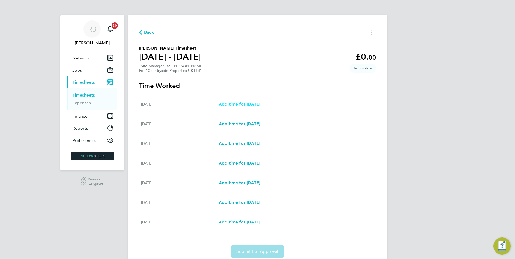
click at [250, 106] on span "Add time for Mon 18 Aug" at bounding box center [239, 104] width 41 height 5
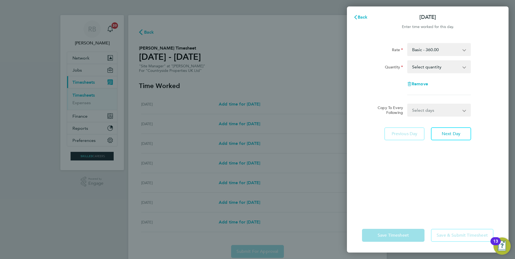
drag, startPoint x: 444, startPoint y: 64, endPoint x: 444, endPoint y: 73, distance: 8.6
click at [444, 64] on select "Select quantity 0.5 1" at bounding box center [436, 67] width 56 height 12
select select "1"
click at [408, 61] on select "Select quantity 0.5 1" at bounding box center [436, 67] width 56 height 12
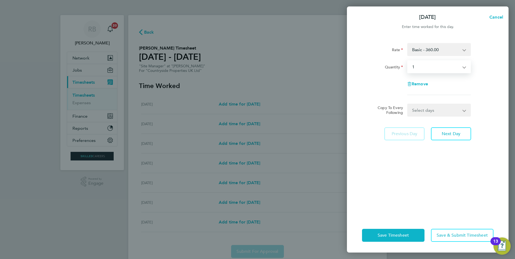
click at [429, 113] on select "Select days Day Weekday (Mon-Fri) Weekend (Sat-Sun) Tuesday Wednesday Thursday …" at bounding box center [436, 110] width 57 height 12
select select "WEEKDAY"
click at [408, 104] on select "Select days Day Weekday (Mon-Fri) Weekend (Sat-Sun) Tuesday Wednesday Thursday …" at bounding box center [436, 110] width 57 height 12
select select "2025-08-24"
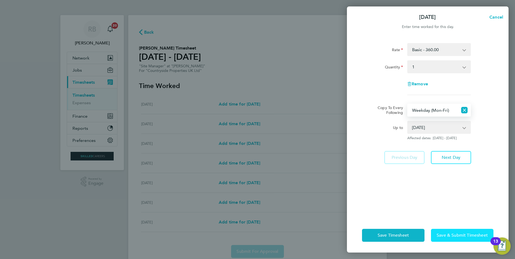
drag, startPoint x: 467, startPoint y: 236, endPoint x: 410, endPoint y: 219, distance: 59.5
click at [467, 236] on span "Save & Submit Timesheet" at bounding box center [462, 235] width 51 height 5
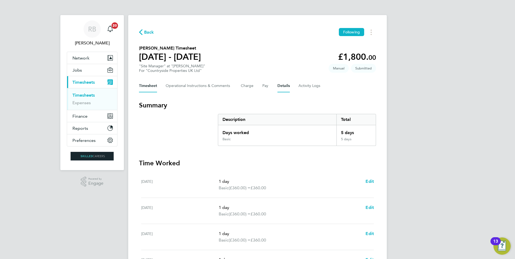
click at [288, 86] on button "Details" at bounding box center [283, 85] width 12 height 13
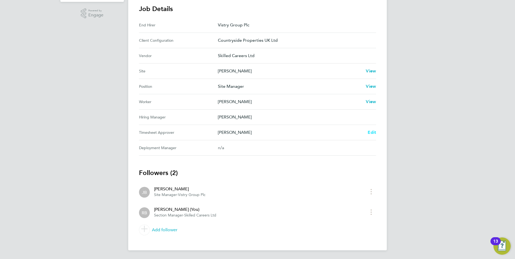
click at [370, 132] on span "Edit" at bounding box center [372, 132] width 8 height 5
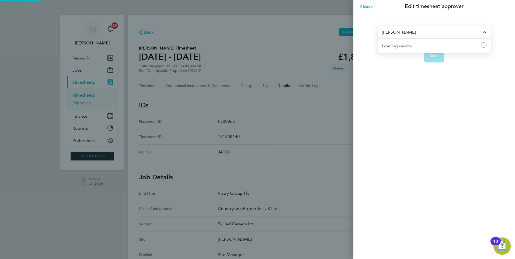
click at [418, 30] on input "[PERSON_NAME]" at bounding box center [434, 32] width 113 height 13
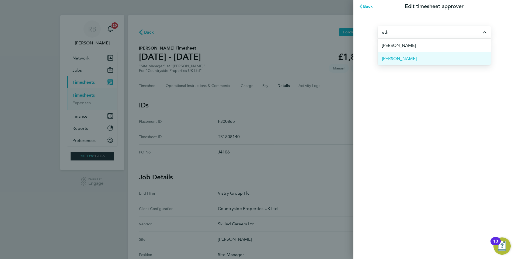
click at [410, 61] on li "[PERSON_NAME]" at bounding box center [434, 58] width 113 height 13
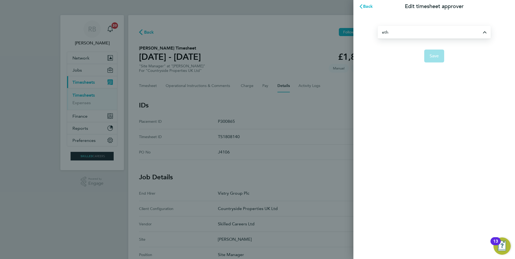
type input "[PERSON_NAME]"
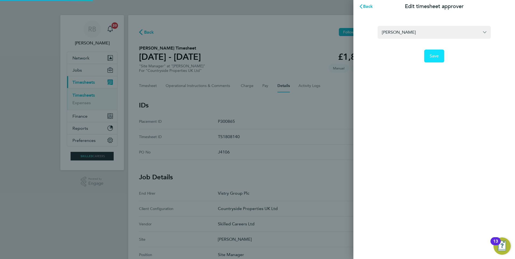
click at [432, 60] on button "Save" at bounding box center [434, 56] width 20 height 13
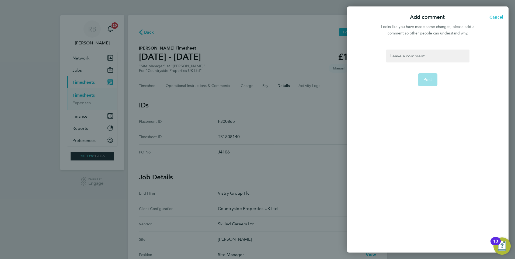
click at [435, 58] on div at bounding box center [427, 56] width 83 height 13
paste div
click at [429, 89] on form "pls approve Post" at bounding box center [428, 115] width 88 height 131
click at [431, 82] on button "Post" at bounding box center [428, 79] width 20 height 13
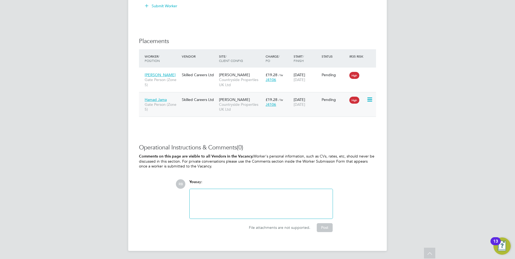
click at [370, 97] on icon at bounding box center [369, 99] width 5 height 6
click at [350, 132] on li "Start" at bounding box center [353, 133] width 38 height 8
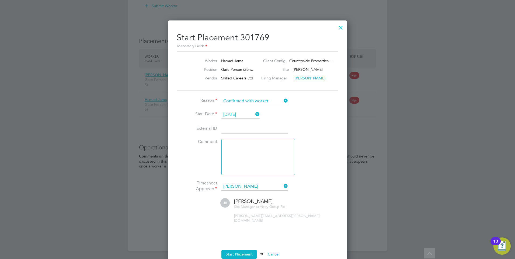
click at [237, 250] on button "Start Placement" at bounding box center [239, 254] width 36 height 9
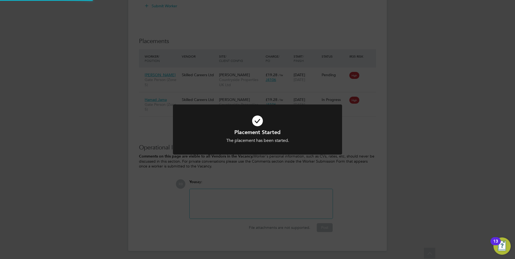
click at [372, 101] on div "Placement Started The placement has been started. Cancel Okay" at bounding box center [257, 129] width 515 height 259
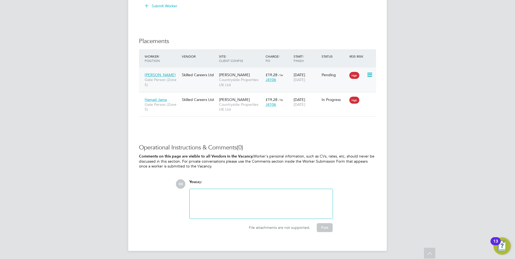
click at [371, 75] on icon at bounding box center [369, 75] width 5 height 6
click at [351, 106] on li "Start" at bounding box center [353, 108] width 38 height 8
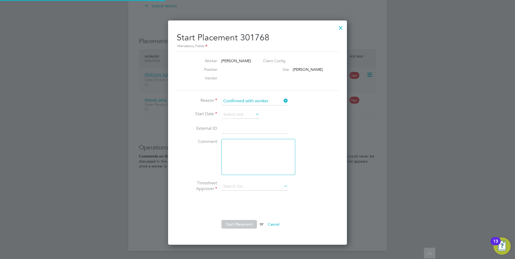
type input "[PERSON_NAME]"
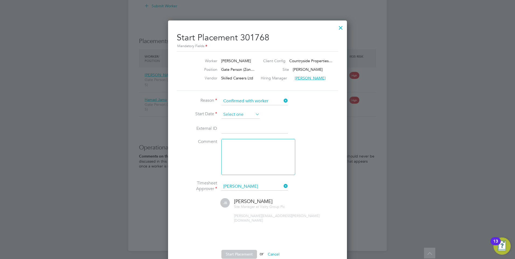
click at [234, 115] on input at bounding box center [240, 115] width 38 height 8
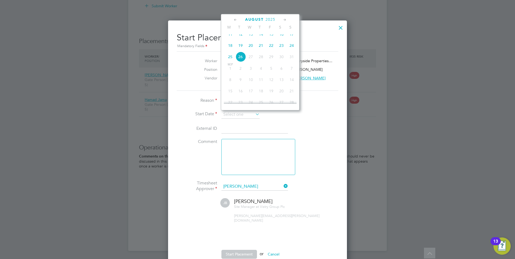
click at [240, 50] on span "19" at bounding box center [240, 45] width 10 height 10
type input "[DATE]"
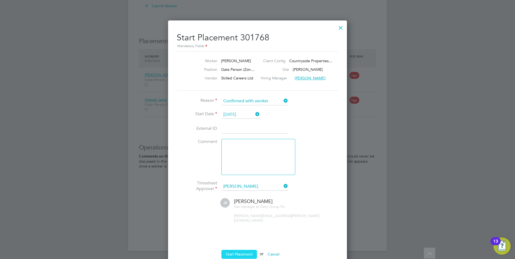
click at [247, 250] on button "Start Placement" at bounding box center [239, 254] width 36 height 9
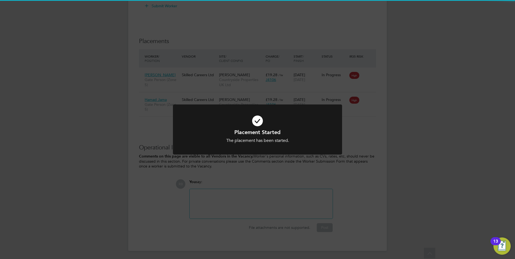
drag, startPoint x: 260, startPoint y: 187, endPoint x: 260, endPoint y: 189, distance: 2.7
click at [260, 189] on div "Placement Started The placement has been started. Cancel Okay" at bounding box center [257, 129] width 515 height 259
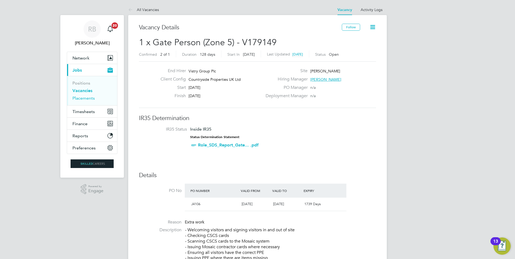
click at [88, 98] on link "Placements" at bounding box center [83, 98] width 22 height 5
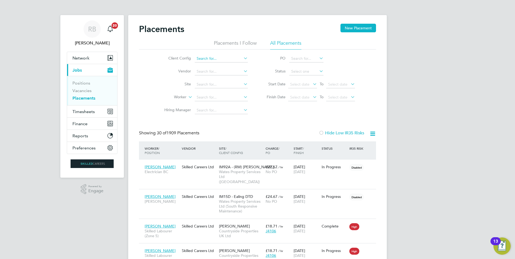
click at [206, 55] on li "Client Config" at bounding box center [203, 58] width 101 height 13
click at [207, 57] on input at bounding box center [221, 59] width 53 height 8
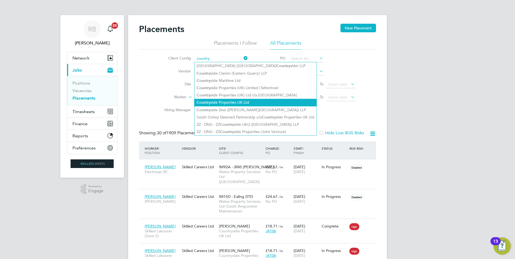
click at [253, 103] on li "Country side Properties UK Ltd" at bounding box center [255, 102] width 122 height 7
type input "Countryside Properties UK Ltd"
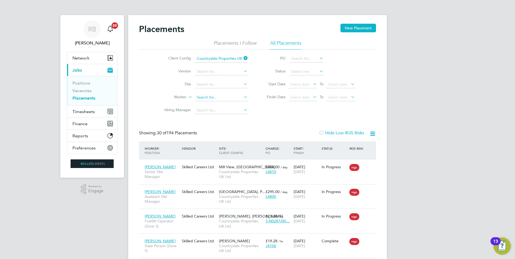
click at [211, 100] on input at bounding box center [221, 98] width 53 height 8
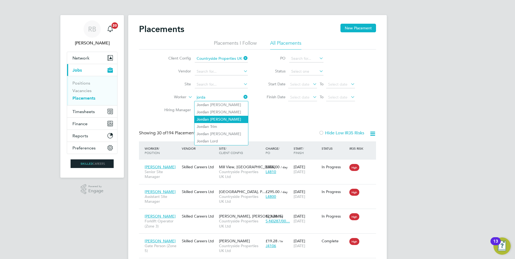
click at [229, 118] on li "Jorda n Mienczakowski" at bounding box center [221, 119] width 54 height 7
type input "Jordan Mienczakowski"
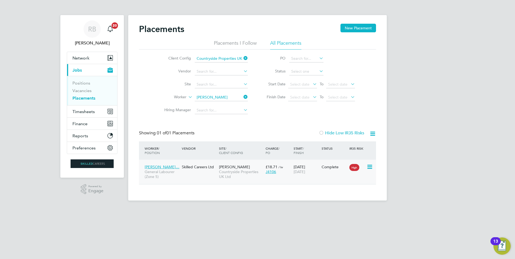
click at [236, 168] on span "[PERSON_NAME]" at bounding box center [234, 167] width 31 height 5
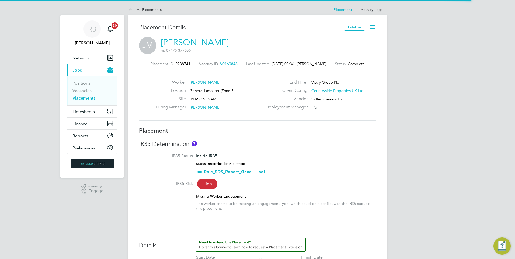
click at [371, 25] on icon at bounding box center [372, 27] width 7 height 7
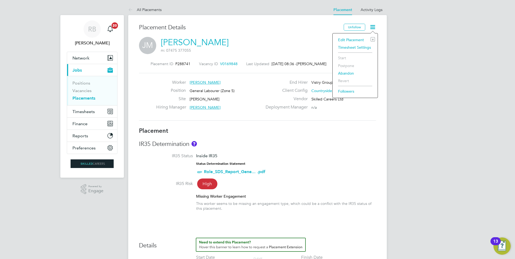
click at [357, 37] on li "Edit Placement e" at bounding box center [355, 40] width 40 height 8
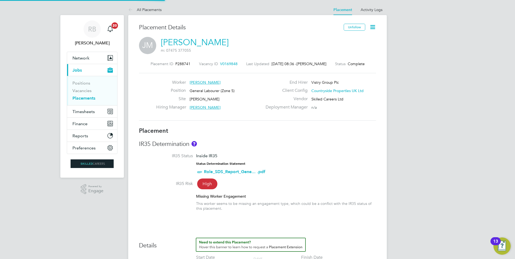
type input "[PERSON_NAME]"
type input "John Cousins"
type input "[DATE]"
type input "07:30"
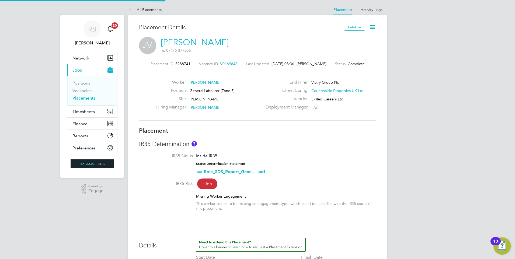
type input "16:30"
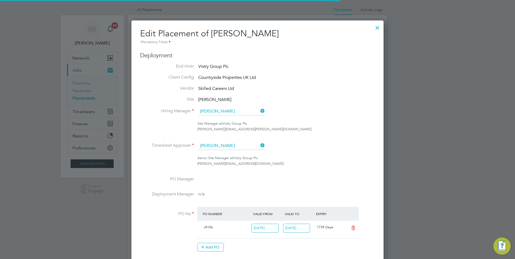
scroll to position [3, 3]
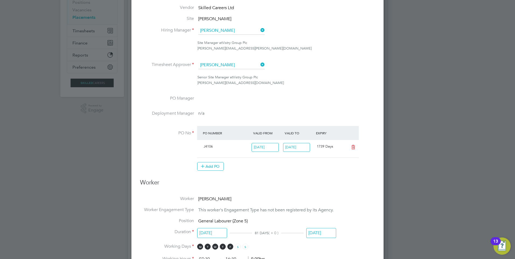
click at [293, 146] on input "[DATE]" at bounding box center [296, 147] width 27 height 9
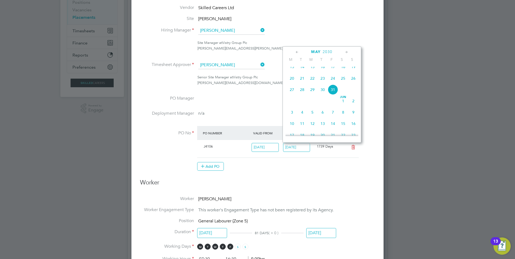
click at [295, 172] on li "PO No PO Number Valid From Valid To Expiry J4106 06 Jun 2024 31 May 2030 1739 D…" at bounding box center [257, 151] width 235 height 50
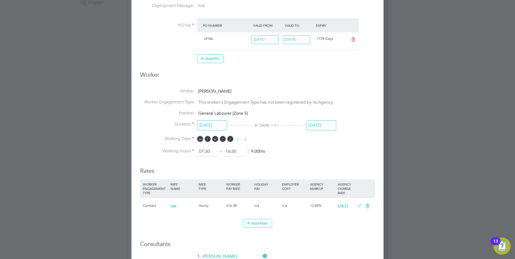
click at [315, 120] on ul "Worker Jordan Mienczakowski Worker Engagement Type This worker's Engagement Typ…" at bounding box center [257, 122] width 235 height 68
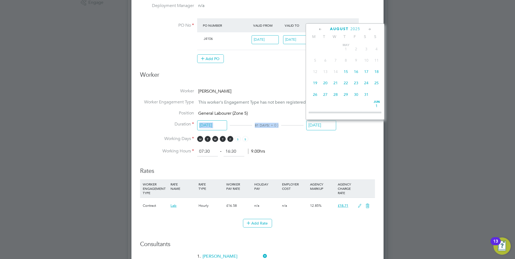
drag, startPoint x: 315, startPoint y: 120, endPoint x: 316, endPoint y: 124, distance: 3.8
click at [316, 124] on input "[DATE]" at bounding box center [321, 125] width 30 height 10
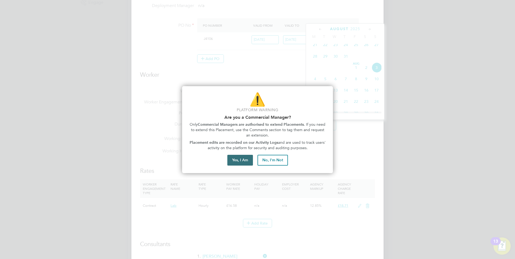
click at [239, 161] on button "Yes, I Am" at bounding box center [240, 160] width 26 height 11
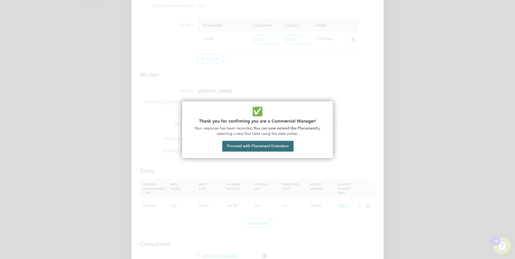
click at [275, 143] on button "Proceed with Placement Extension" at bounding box center [257, 146] width 71 height 11
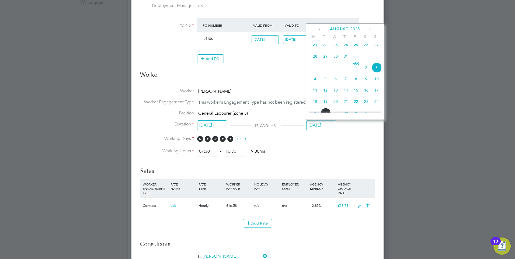
click at [369, 28] on icon at bounding box center [369, 29] width 5 height 6
click at [376, 78] on span "28" at bounding box center [376, 73] width 10 height 10
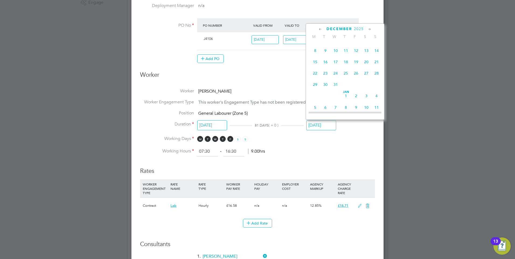
type input "[DATE]"
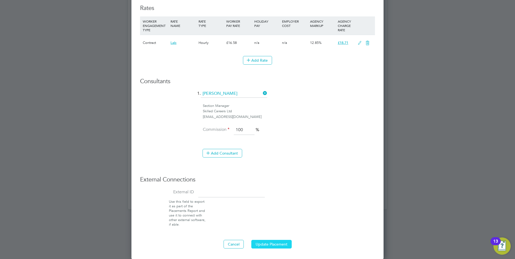
click at [266, 241] on button "Update Placement" at bounding box center [271, 244] width 40 height 9
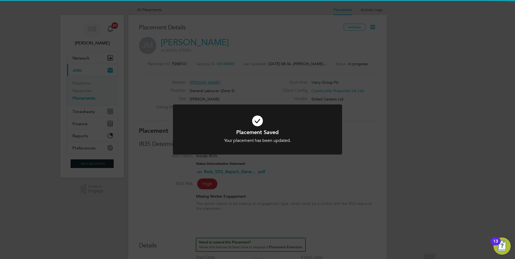
click at [258, 111] on icon at bounding box center [257, 120] width 140 height 21
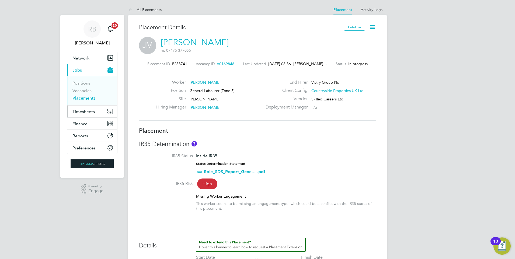
click at [91, 111] on span "Timesheets" at bounding box center [83, 111] width 22 height 5
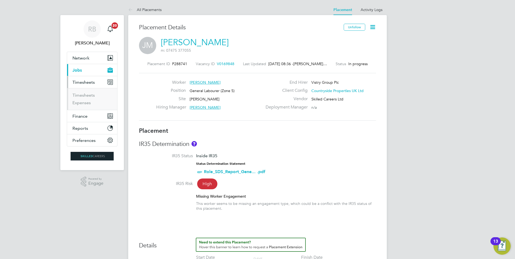
click at [89, 92] on ul "Timesheets Expenses" at bounding box center [92, 99] width 50 height 22
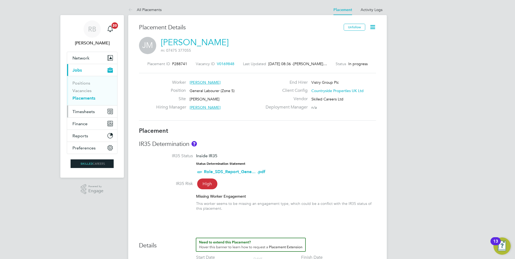
click at [86, 110] on span "Timesheets" at bounding box center [83, 111] width 22 height 5
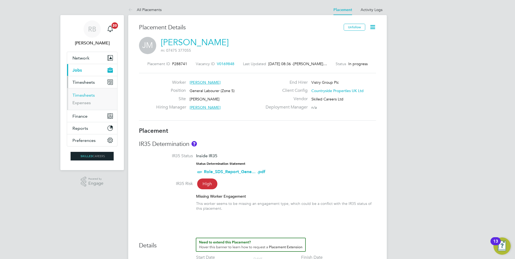
click at [89, 95] on link "Timesheets" at bounding box center [83, 95] width 22 height 5
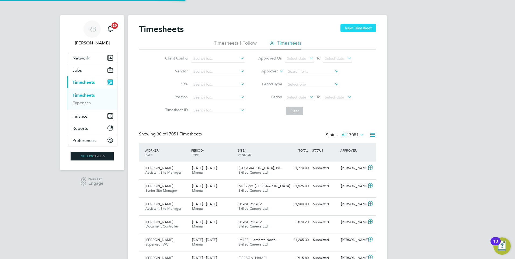
click at [351, 27] on button "New Timesheet" at bounding box center [358, 28] width 36 height 9
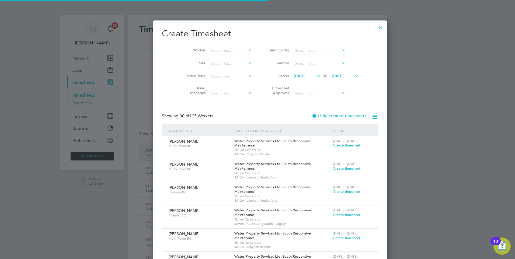
click at [298, 79] on span "[DATE]" at bounding box center [306, 76] width 29 height 7
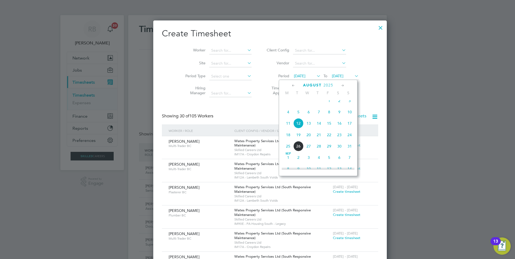
click at [289, 140] on span "18" at bounding box center [288, 135] width 10 height 10
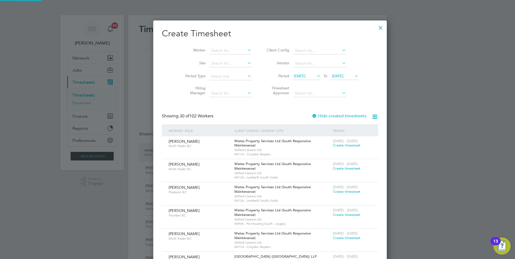
click at [332, 76] on span "[DATE]" at bounding box center [338, 76] width 12 height 5
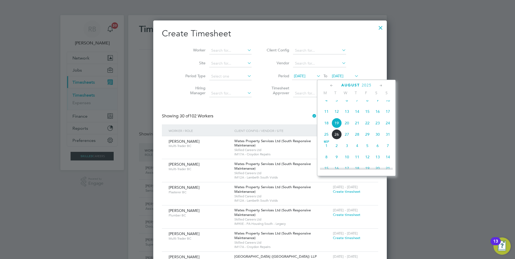
click at [388, 127] on span "24" at bounding box center [388, 123] width 10 height 10
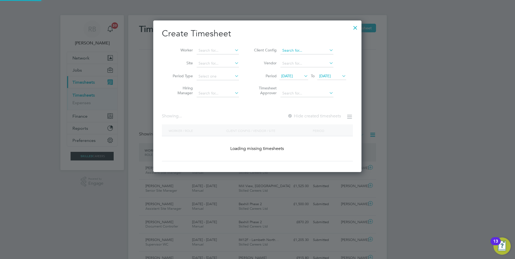
click at [300, 52] on input at bounding box center [306, 51] width 53 height 8
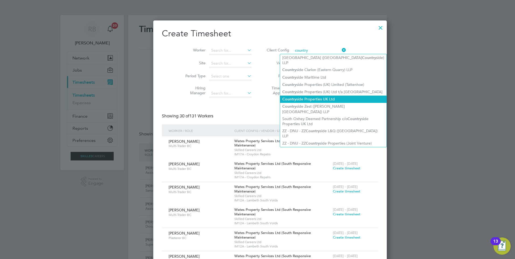
click at [321, 96] on li "Country side Properties UK Ltd" at bounding box center [333, 99] width 106 height 7
type input "Countryside Properties UK Ltd"
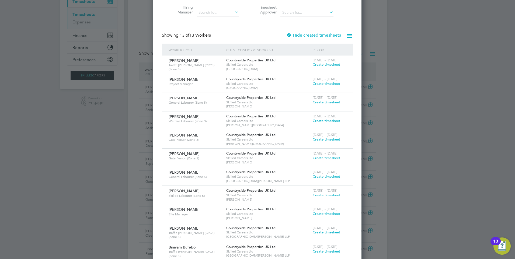
click at [328, 177] on span "Create timesheet" at bounding box center [326, 176] width 27 height 5
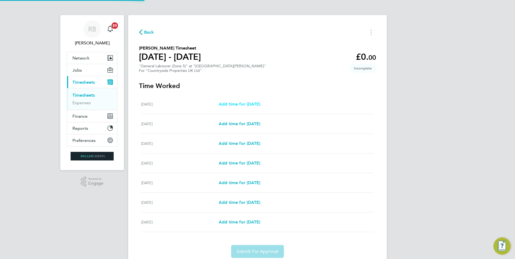
click at [245, 105] on span "Add time for Mon 18 Aug" at bounding box center [239, 104] width 41 height 5
select select "30"
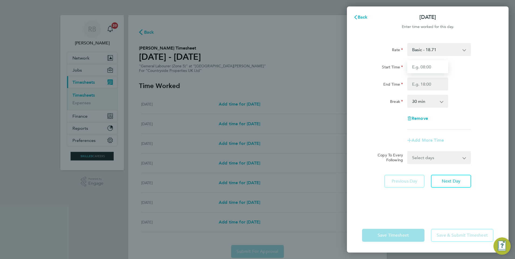
click at [419, 71] on input "Start Time" at bounding box center [427, 66] width 41 height 13
type input "08:00"
type input "16:30"
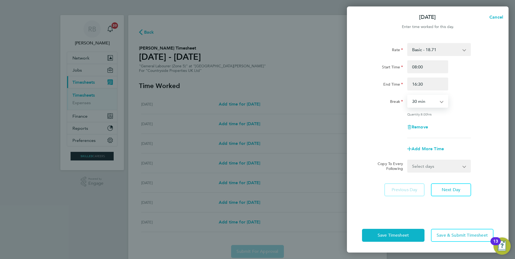
click at [425, 103] on select "0 min 15 min 30 min 45 min 60 min 75 min 90 min" at bounding box center [424, 101] width 33 height 12
click at [425, 104] on select "0 min 15 min 30 min 45 min 60 min 75 min 90 min" at bounding box center [424, 101] width 33 height 12
click at [446, 165] on select "Select days Day Weekday (Mon-Fri) Weekend (Sat-Sun) Tuesday Wednesday Thursday …" at bounding box center [436, 166] width 57 height 12
select select "WEEKDAY"
click at [408, 160] on select "Select days Day Weekday (Mon-Fri) Weekend (Sat-Sun) Tuesday Wednesday Thursday …" at bounding box center [436, 166] width 57 height 12
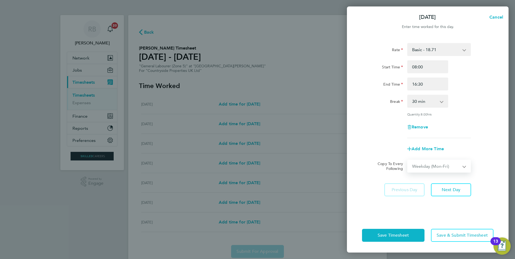
select select "2025-08-24"
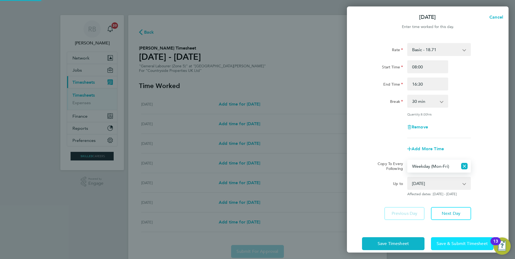
click at [454, 242] on span "Save & Submit Timesheet" at bounding box center [462, 243] width 51 height 5
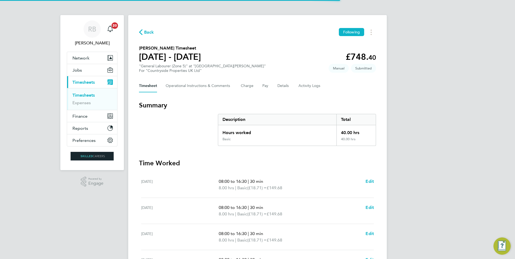
click at [80, 94] on link "Timesheets" at bounding box center [83, 95] width 22 height 5
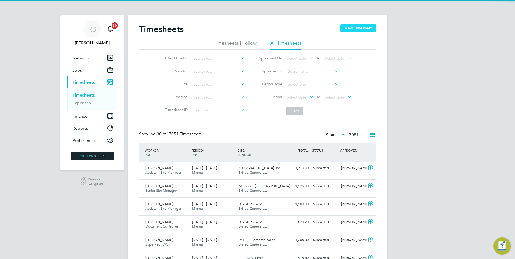
click at [351, 29] on button "New Timesheet" at bounding box center [358, 28] width 36 height 9
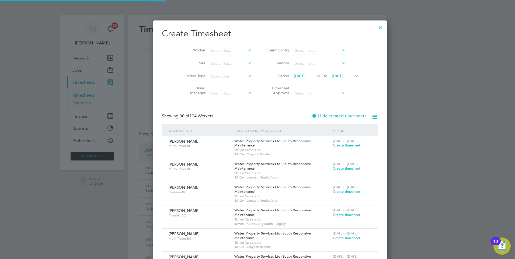
drag, startPoint x: 292, startPoint y: 75, endPoint x: 292, endPoint y: 96, distance: 21.3
click at [294, 75] on span "[DATE]" at bounding box center [300, 76] width 12 height 5
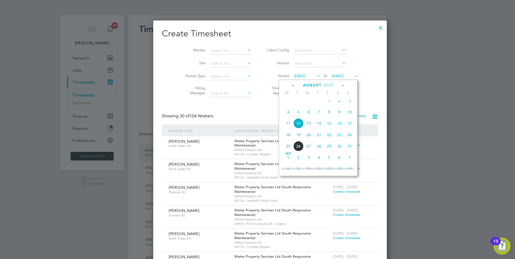
click at [289, 137] on span "18" at bounding box center [288, 135] width 10 height 10
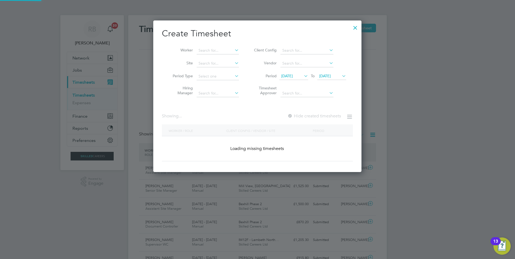
click at [331, 77] on span "[DATE]" at bounding box center [325, 76] width 12 height 5
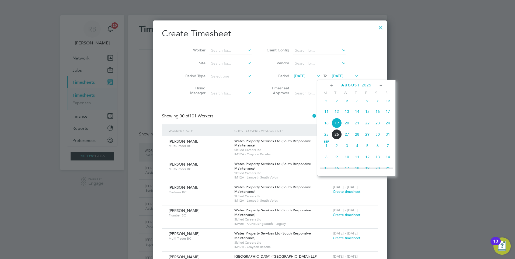
click at [389, 128] on span "24" at bounding box center [388, 123] width 10 height 10
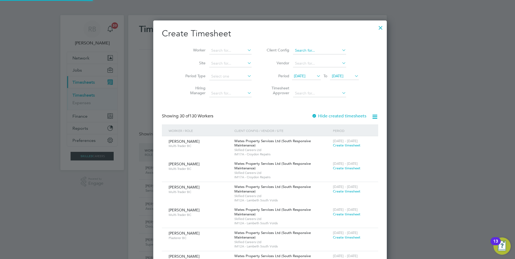
click at [295, 49] on input at bounding box center [319, 51] width 53 height 8
click at [319, 96] on li "Country side Properties UK Ltd" at bounding box center [333, 99] width 106 height 7
type input "Countryside Properties UK Ltd"
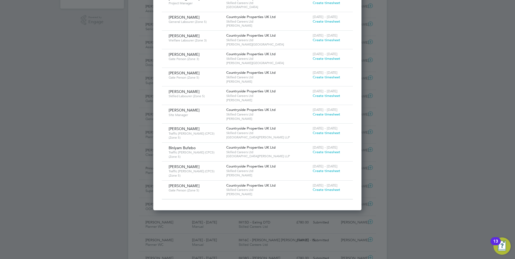
click at [331, 188] on span "Create timesheet" at bounding box center [326, 189] width 27 height 5
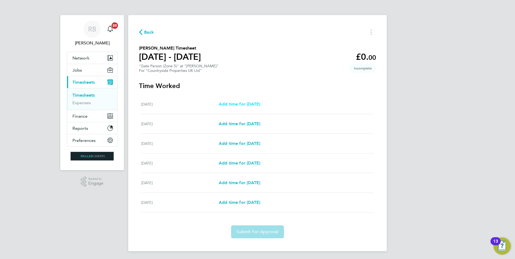
click at [248, 107] on link "Add time for Tue 19 Aug" at bounding box center [239, 104] width 41 height 6
select select "30"
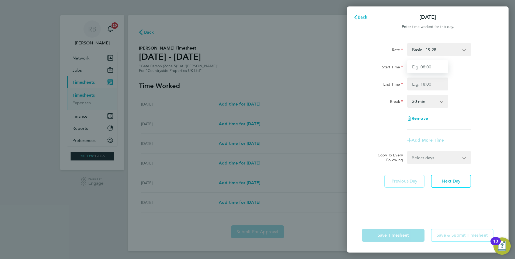
click at [433, 66] on input "Start Time" at bounding box center [427, 66] width 41 height 13
type input "07:30"
type input "16:30"
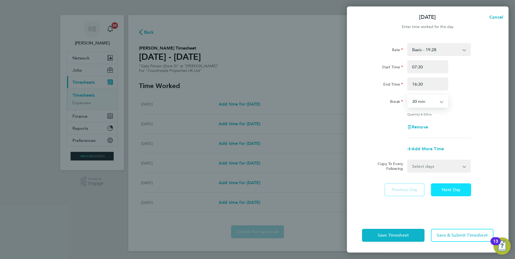
click at [457, 190] on span "Next Day" at bounding box center [451, 189] width 19 height 5
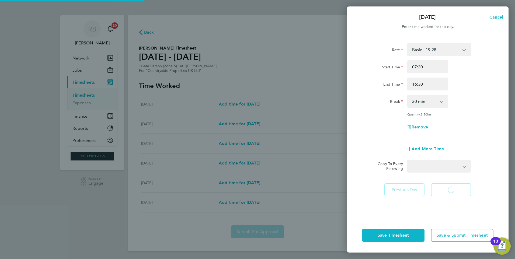
select select "30"
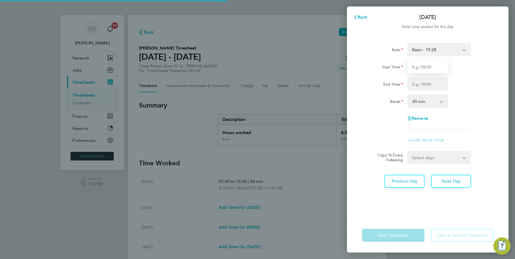
click at [424, 67] on input "Start Time" at bounding box center [427, 66] width 41 height 13
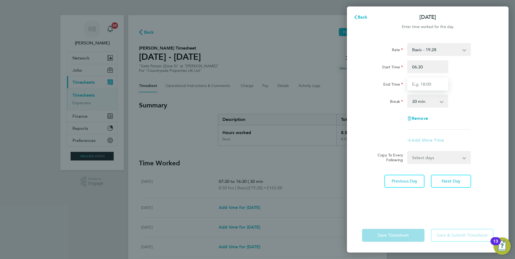
type input "06:30"
type input "16:30"
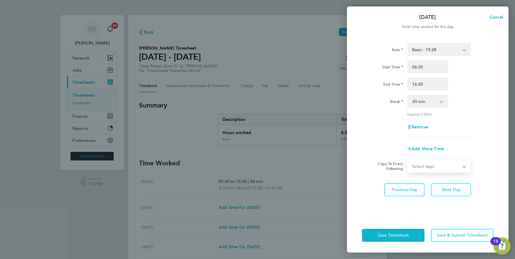
click at [426, 162] on select "Select days Day Weekday (Mon-Fri) Weekend (Sat-Sun) Thursday Friday Saturday Su…" at bounding box center [436, 166] width 57 height 12
select select "WEEKDAY"
click at [408, 160] on select "Select days Day Weekday (Mon-Fri) Weekend (Sat-Sun) Thursday Friday Saturday Su…" at bounding box center [436, 166] width 57 height 12
select select "2025-08-24"
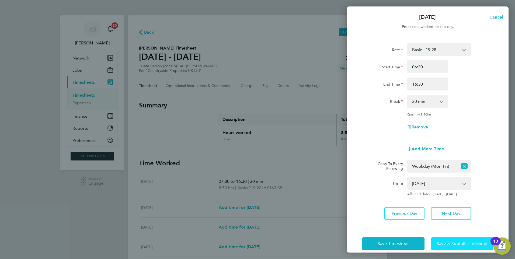
drag, startPoint x: 452, startPoint y: 240, endPoint x: 444, endPoint y: 241, distance: 7.7
click at [450, 241] on button "Save & Submit Timesheet" at bounding box center [462, 243] width 62 height 13
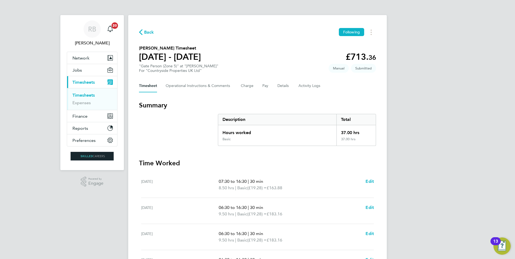
click at [83, 95] on link "Timesheets" at bounding box center [83, 95] width 22 height 5
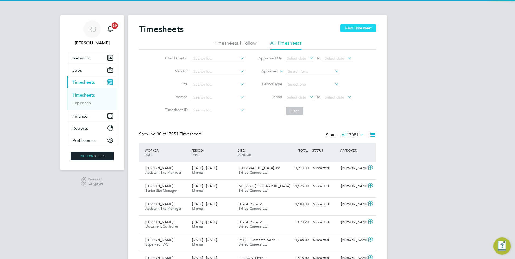
click at [365, 29] on button "New Timesheet" at bounding box center [358, 28] width 36 height 9
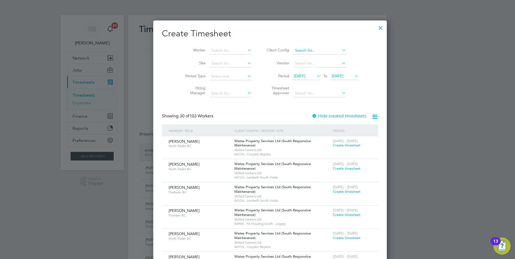
click at [293, 47] on input at bounding box center [319, 51] width 53 height 8
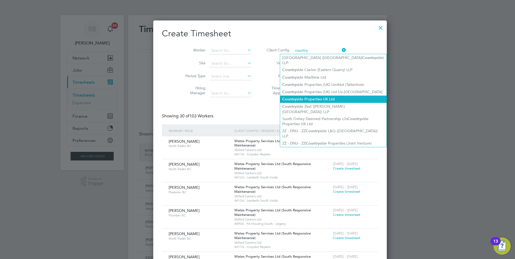
click at [323, 96] on li "Country side Properties UK Ltd" at bounding box center [333, 99] width 106 height 7
type input "Countryside Properties UK Ltd"
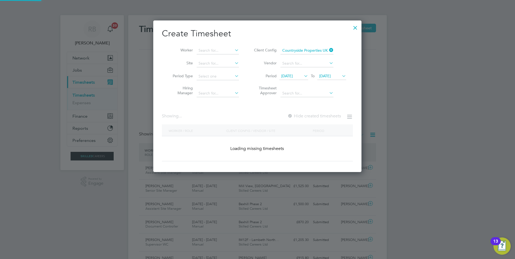
click at [293, 77] on span "[DATE]" at bounding box center [287, 76] width 12 height 5
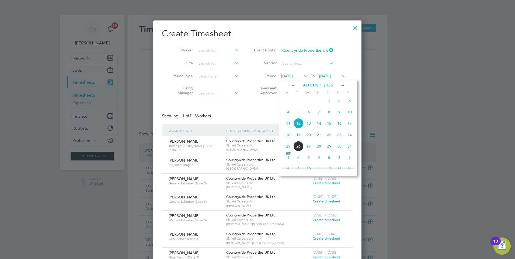
click at [288, 140] on span "18" at bounding box center [288, 135] width 10 height 10
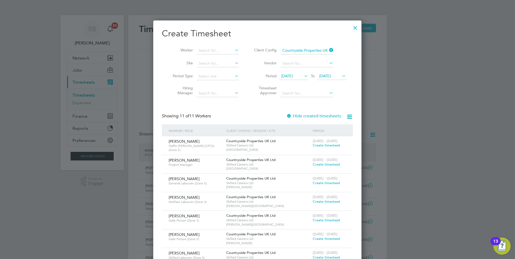
click at [324, 78] on span "[DATE]" at bounding box center [325, 76] width 12 height 5
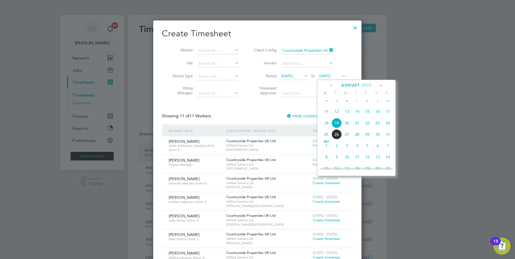
click at [385, 127] on span "24" at bounding box center [388, 123] width 10 height 10
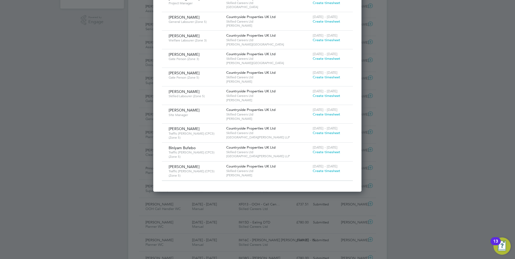
click at [328, 170] on span "Create timesheet" at bounding box center [326, 171] width 27 height 5
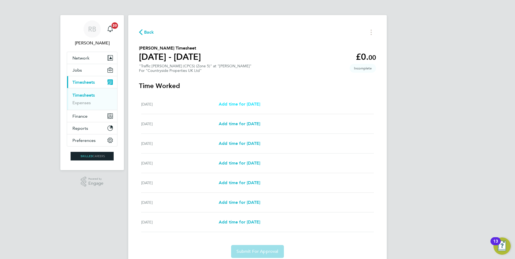
click at [250, 102] on span "Add time for Mon 18 Aug" at bounding box center [239, 104] width 41 height 5
select select "30"
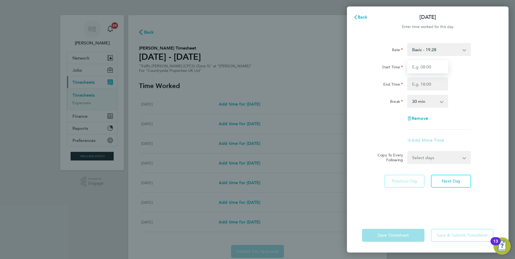
click at [433, 68] on input "Start Time" at bounding box center [427, 66] width 41 height 13
type input "06:30"
type input "11:00"
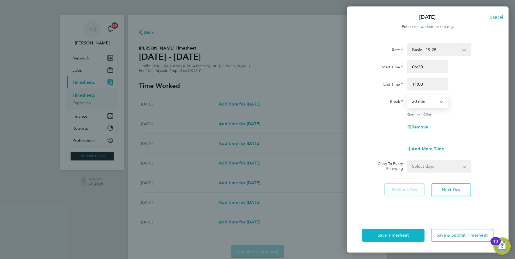
click at [426, 102] on select "0 min 15 min 30 min 45 min 60 min 75 min 90 min" at bounding box center [424, 101] width 33 height 12
select select "0"
click at [408, 95] on select "0 min 15 min 30 min 45 min 60 min 75 min 90 min" at bounding box center [424, 101] width 33 height 12
click at [461, 235] on span "Save & Submit Timesheet" at bounding box center [462, 235] width 51 height 5
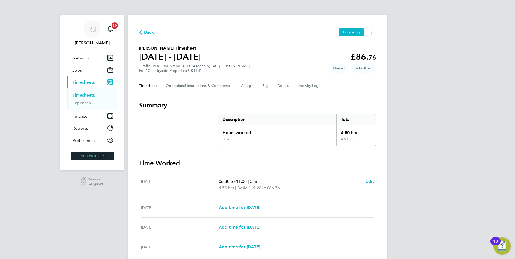
click at [91, 93] on ul "Timesheets Expenses" at bounding box center [92, 99] width 50 height 22
drag, startPoint x: 83, startPoint y: 95, endPoint x: 89, endPoint y: 94, distance: 6.3
click at [83, 95] on link "Timesheets" at bounding box center [83, 95] width 22 height 5
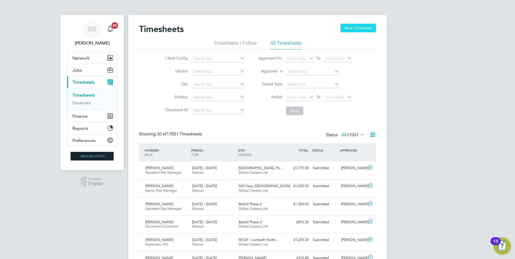
click at [353, 25] on button "New Timesheet" at bounding box center [358, 28] width 36 height 9
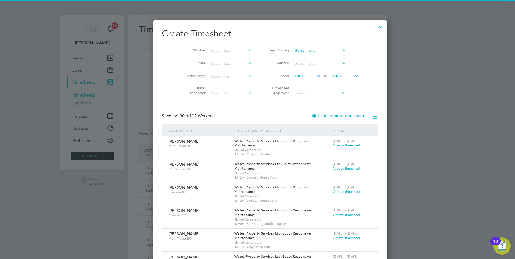
click at [293, 49] on input at bounding box center [319, 51] width 53 height 8
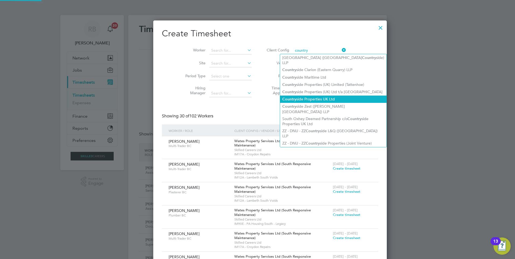
click at [325, 96] on li "Country side Properties UK Ltd" at bounding box center [333, 99] width 106 height 7
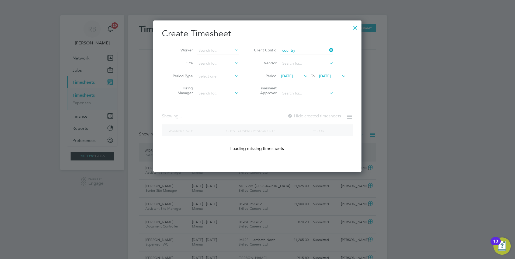
type input "Countryside Properties UK Ltd"
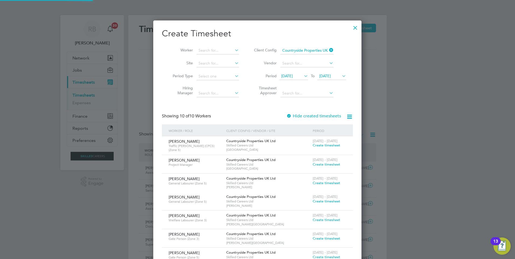
click at [293, 75] on span "[DATE]" at bounding box center [287, 76] width 12 height 5
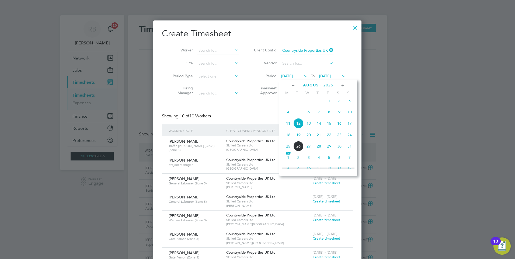
click at [288, 140] on span "18" at bounding box center [288, 135] width 10 height 10
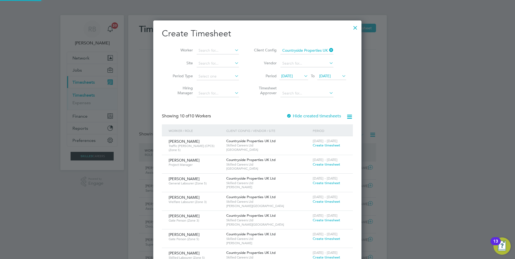
click at [331, 75] on span "[DATE]" at bounding box center [325, 76] width 12 height 5
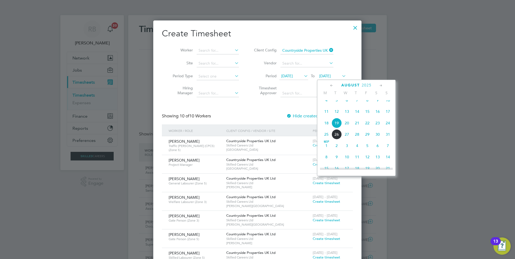
click at [388, 128] on span "24" at bounding box center [388, 123] width 10 height 10
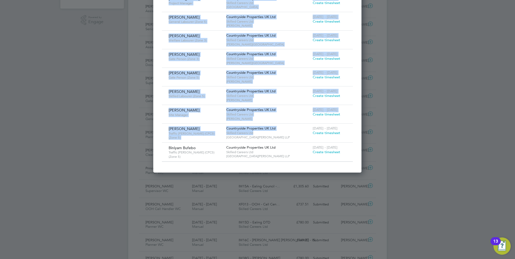
drag, startPoint x: 275, startPoint y: 131, endPoint x: 150, endPoint y: 124, distance: 125.2
click at [150, 124] on div "Timesheets New Timesheet Timesheets I Follow All Timesheets Client Config Vendo…" at bounding box center [257, 212] width 259 height 717
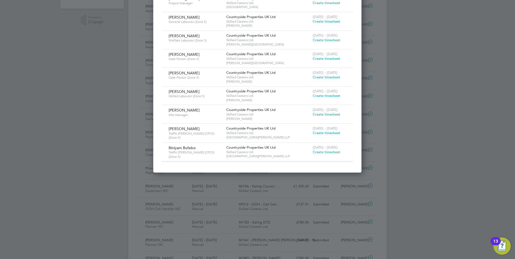
click at [243, 135] on span "[GEOGRAPHIC_DATA][PERSON_NAME] LLP" at bounding box center [268, 137] width 84 height 4
drag, startPoint x: 322, startPoint y: 134, endPoint x: 326, endPoint y: 142, distance: 9.0
click at [322, 134] on span "Create timesheet" at bounding box center [326, 133] width 27 height 5
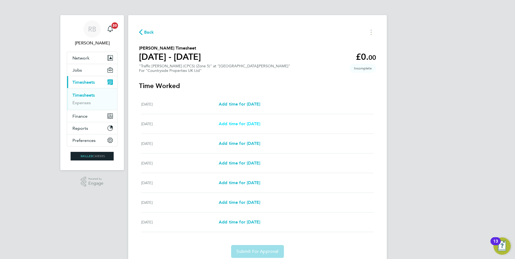
click at [254, 121] on span "Add time for Tue 19 Aug" at bounding box center [239, 123] width 41 height 5
select select "30"
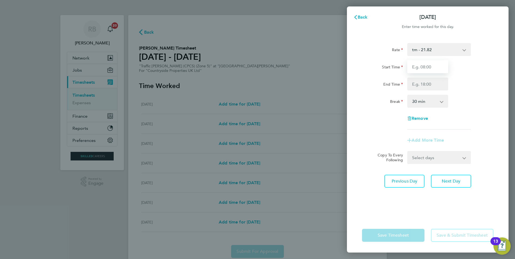
click at [425, 62] on input "Start Time" at bounding box center [427, 66] width 41 height 13
type input "07:30"
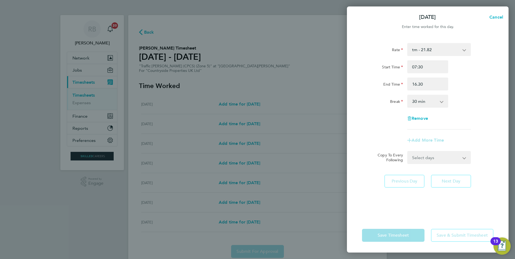
type input "16:30"
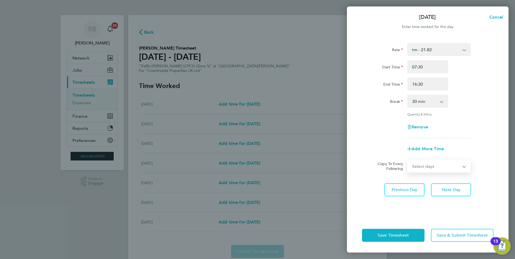
click at [440, 163] on select "Select days Day Weekday (Mon-Fri) Weekend (Sat-Sun) Wednesday Thursday Friday S…" at bounding box center [436, 166] width 57 height 12
select select "WEEKDAY"
click at [408, 160] on select "Select days Day Weekday (Mon-Fri) Weekend (Sat-Sun) Wednesday Thursday Friday S…" at bounding box center [436, 166] width 57 height 12
select select "2025-08-24"
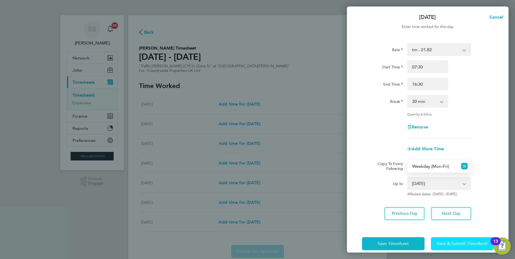
click at [462, 240] on button "Save & Submit Timesheet" at bounding box center [462, 243] width 62 height 13
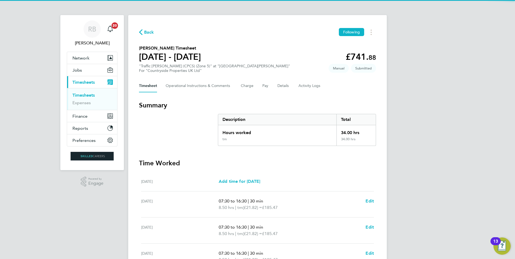
click at [88, 93] on link "Timesheets" at bounding box center [83, 95] width 22 height 5
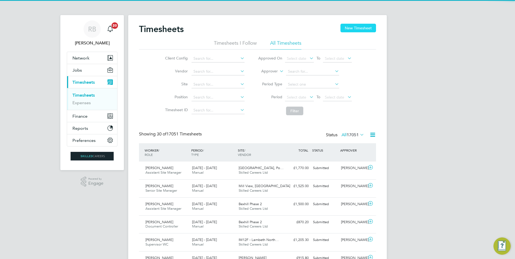
drag, startPoint x: 357, startPoint y: 29, endPoint x: 338, endPoint y: 44, distance: 23.4
click at [357, 29] on button "New Timesheet" at bounding box center [358, 28] width 36 height 9
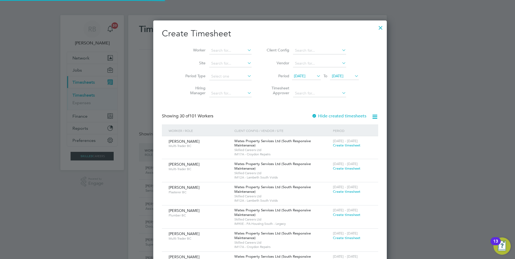
click at [294, 77] on span "[DATE]" at bounding box center [300, 76] width 12 height 5
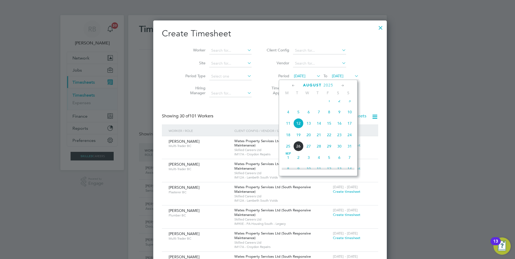
click at [286, 139] on span "18" at bounding box center [288, 135] width 10 height 10
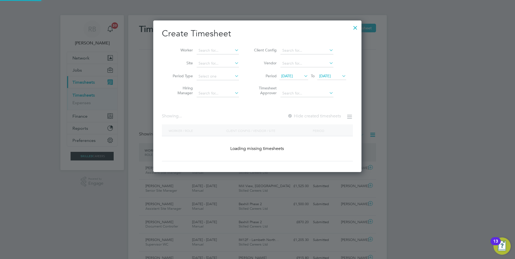
click at [323, 72] on li "Period 18 Aug 2025 To 19 Aug 2025" at bounding box center [299, 76] width 107 height 13
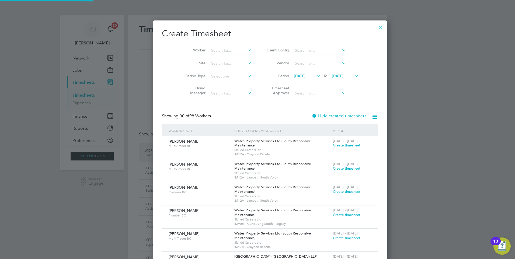
drag, startPoint x: 323, startPoint y: 73, endPoint x: 328, endPoint y: 75, distance: 4.9
click at [330, 73] on span "[DATE]" at bounding box center [344, 76] width 29 height 7
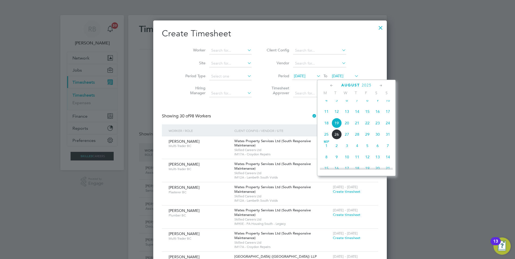
drag, startPoint x: 390, startPoint y: 128, endPoint x: 325, endPoint y: 81, distance: 80.5
click at [390, 128] on span "24" at bounding box center [388, 123] width 10 height 10
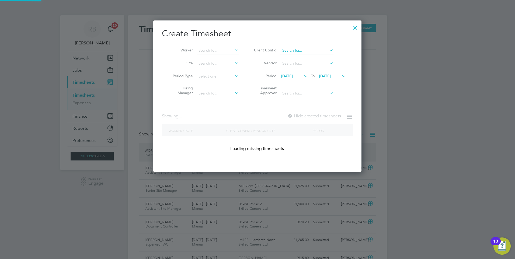
click at [296, 49] on input at bounding box center [306, 51] width 53 height 8
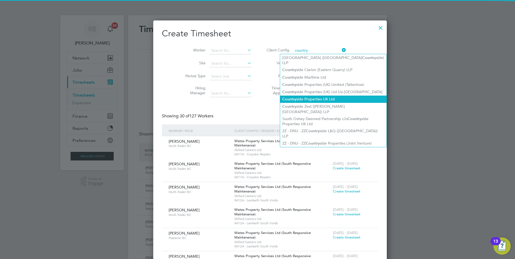
click at [326, 96] on li "Country side Properties UK Ltd" at bounding box center [333, 99] width 106 height 7
type input "Countryside Properties UK Ltd"
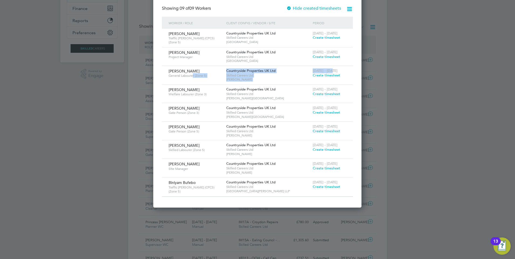
drag, startPoint x: 201, startPoint y: 74, endPoint x: 340, endPoint y: 71, distance: 139.3
click at [340, 71] on div "Jordan Mienczakowski General Labourer (Zone 5) Countryside Properties UK Ltd Sk…" at bounding box center [257, 75] width 191 height 18
drag, startPoint x: 340, startPoint y: 71, endPoint x: 329, endPoint y: 74, distance: 11.4
click at [329, 74] on span "Create timesheet" at bounding box center [326, 75] width 27 height 5
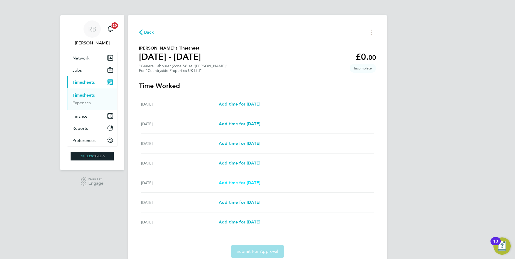
click at [251, 185] on span "Add time for Fri 22 Aug" at bounding box center [239, 182] width 41 height 5
select select "30"
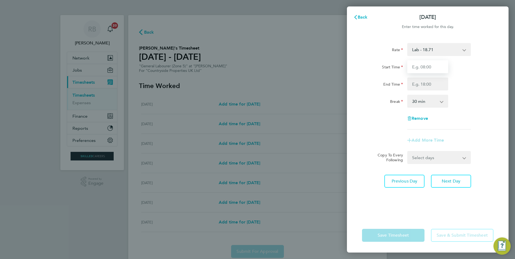
click at [420, 71] on input "Start Time" at bounding box center [427, 66] width 41 height 13
type input "07:30"
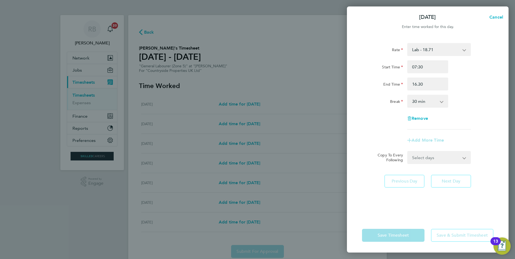
type input "16:30"
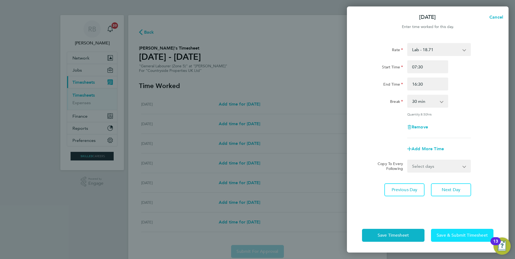
drag, startPoint x: 450, startPoint y: 236, endPoint x: 447, endPoint y: 235, distance: 3.1
click at [447, 235] on span "Save & Submit Timesheet" at bounding box center [462, 235] width 51 height 5
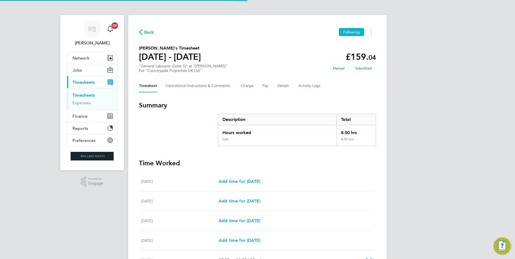
click at [242, 106] on h3 "Summary" at bounding box center [257, 105] width 237 height 9
click at [371, 32] on circle "Timesheets Menu" at bounding box center [371, 32] width 1 height 1
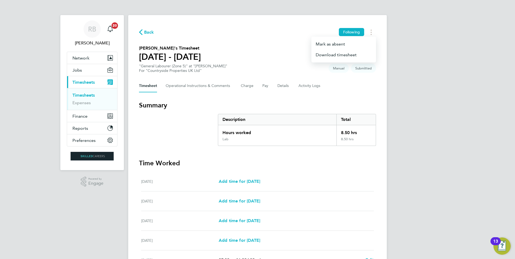
drag, startPoint x: 344, startPoint y: 93, endPoint x: 357, endPoint y: 40, distance: 54.5
click at [344, 93] on div "Back Following Mark as absent Download timesheet Jordan Mienczakowski's Timeshe…" at bounding box center [257, 185] width 259 height 340
click at [287, 85] on button "Details" at bounding box center [283, 85] width 12 height 13
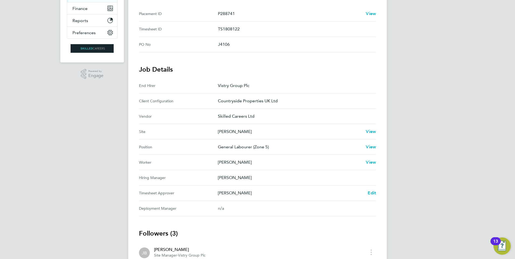
click at [376, 194] on div "Back Following Jordan Mienczakowski's Timesheet 18 - 24 Aug 2025 £159. 04 "Gene…" at bounding box center [257, 119] width 259 height 424
click at [374, 193] on span "Edit" at bounding box center [372, 192] width 8 height 5
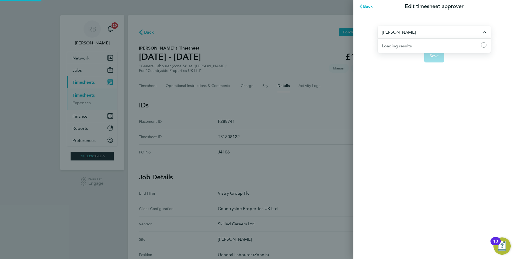
click at [411, 32] on input "John Cousins" at bounding box center [434, 32] width 113 height 13
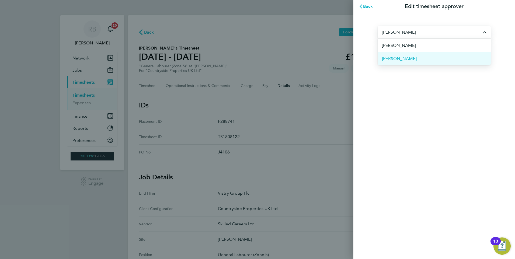
click at [403, 62] on span "Ethan Yapp" at bounding box center [399, 58] width 35 height 6
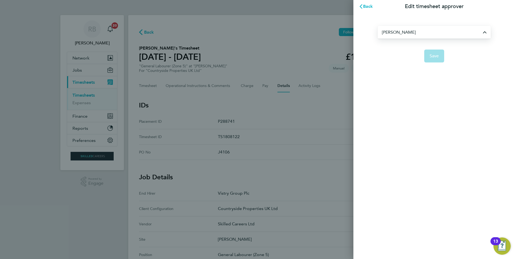
type input "Ethan Yapp"
click at [429, 57] on button "Save" at bounding box center [434, 56] width 20 height 13
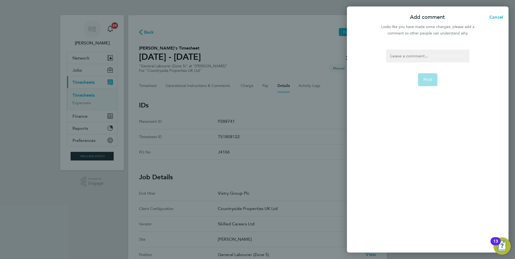
click at [444, 57] on div at bounding box center [427, 56] width 83 height 13
drag, startPoint x: 445, startPoint y: 57, endPoint x: 441, endPoint y: 57, distance: 3.5
click at [442, 57] on div at bounding box center [427, 56] width 83 height 13
drag, startPoint x: 441, startPoint y: 57, endPoint x: 322, endPoint y: 39, distance: 120.8
click at [322, 39] on div "Add comment Cancel Looks like you have made some changes, please add a comment …" at bounding box center [257, 129] width 515 height 259
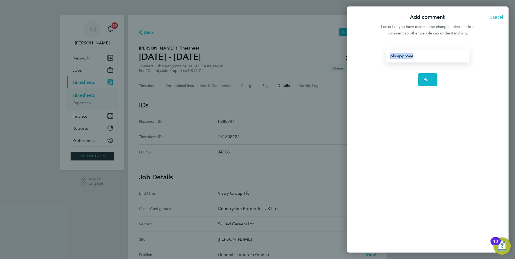
copy div "pls approve"
click at [428, 80] on span "Post" at bounding box center [427, 79] width 9 height 5
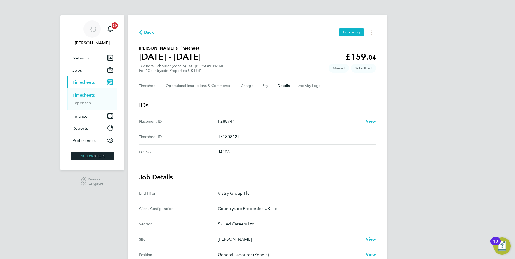
drag, startPoint x: 90, startPoint y: 95, endPoint x: 121, endPoint y: 87, distance: 31.9
click at [90, 95] on link "Timesheets" at bounding box center [83, 95] width 22 height 5
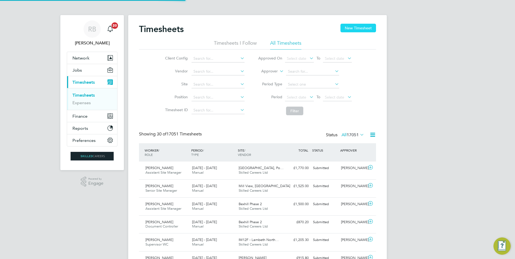
drag, startPoint x: 365, startPoint y: 28, endPoint x: 362, endPoint y: 30, distance: 3.4
click at [365, 28] on button "New Timesheet" at bounding box center [358, 28] width 36 height 9
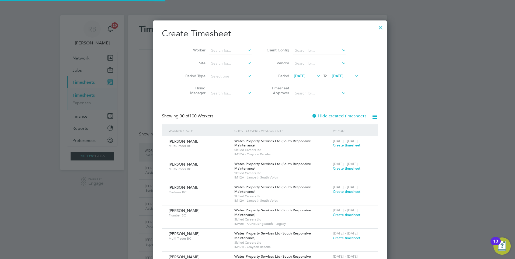
click at [294, 74] on span "[DATE]" at bounding box center [300, 76] width 12 height 5
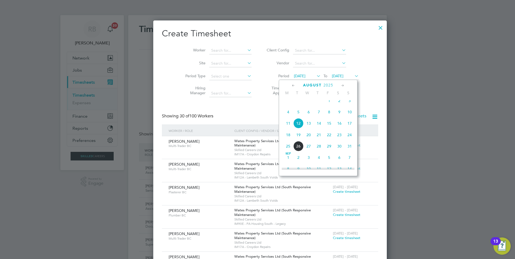
click at [288, 140] on span "18" at bounding box center [288, 135] width 10 height 10
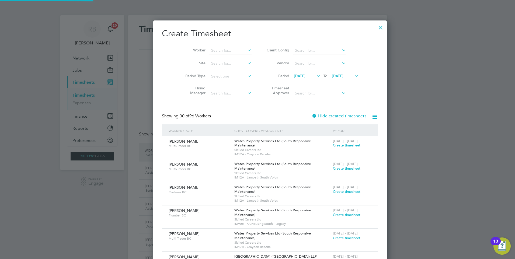
click at [337, 78] on span "[DATE]" at bounding box center [338, 76] width 12 height 5
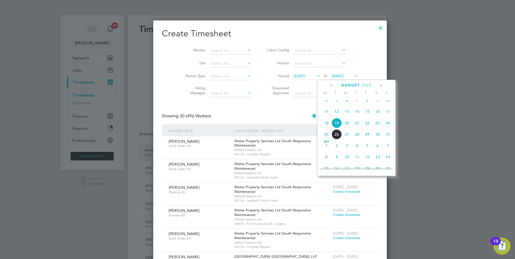
click at [388, 127] on span "24" at bounding box center [388, 123] width 10 height 10
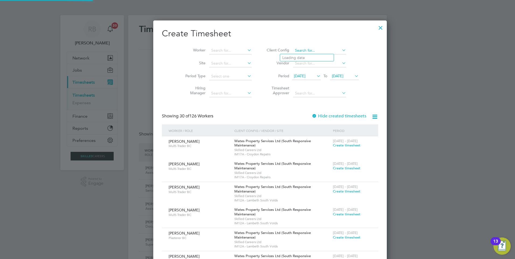
click at [294, 51] on input at bounding box center [319, 51] width 53 height 8
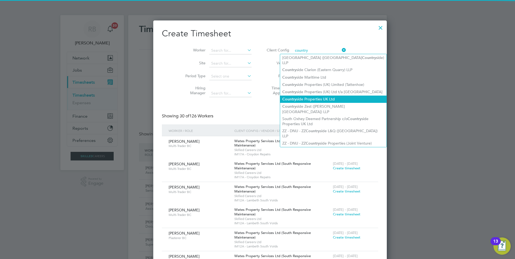
click at [334, 96] on li "Country side Properties UK Ltd" at bounding box center [333, 99] width 106 height 7
type input "Countryside Properties UK Ltd"
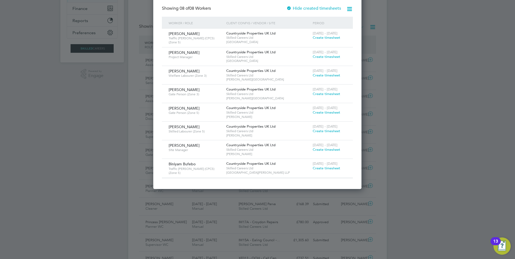
click at [336, 131] on span "Create timesheet" at bounding box center [326, 131] width 27 height 5
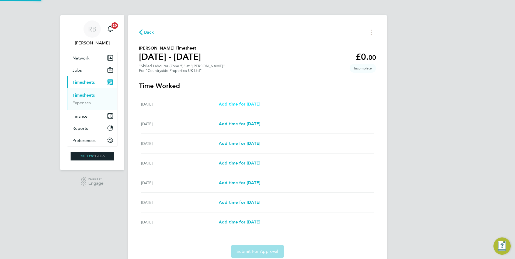
click at [234, 103] on span "Add time for Mon 18 Aug" at bounding box center [239, 104] width 41 height 5
select select "30"
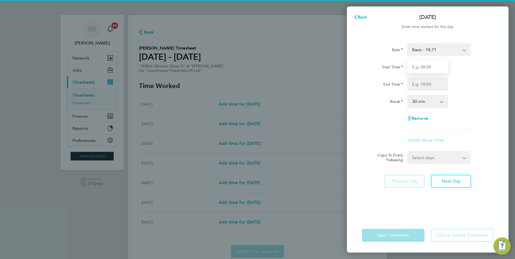
click at [434, 69] on input "Start Time" at bounding box center [427, 66] width 41 height 13
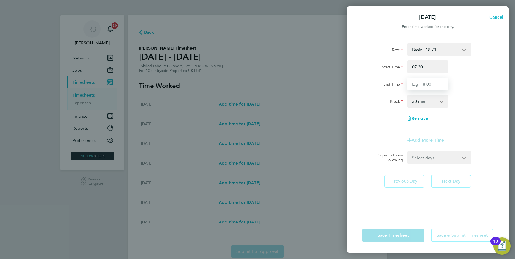
type input "07:30"
type input "16:30"
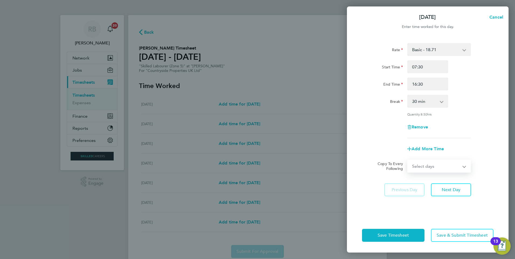
click at [421, 168] on select "Select days Day Weekday (Mon-Fri) Weekend (Sat-Sun) Tuesday Wednesday Thursday …" at bounding box center [436, 166] width 57 height 12
select select "WEEKDAY"
click at [408, 160] on select "Select days Day Weekday (Mon-Fri) Weekend (Sat-Sun) Tuesday Wednesday Thursday …" at bounding box center [436, 166] width 57 height 12
select select "2025-08-24"
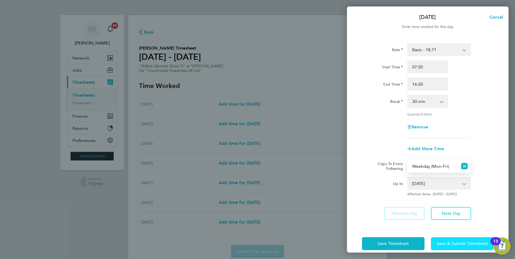
click at [452, 238] on button "Save & Submit Timesheet" at bounding box center [462, 243] width 62 height 13
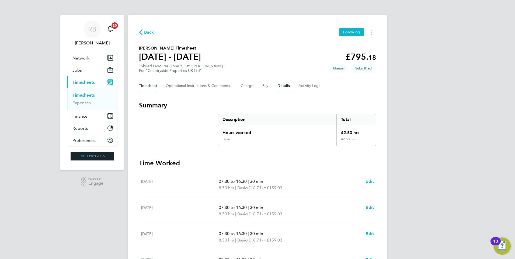
click at [283, 85] on button "Details" at bounding box center [283, 85] width 12 height 13
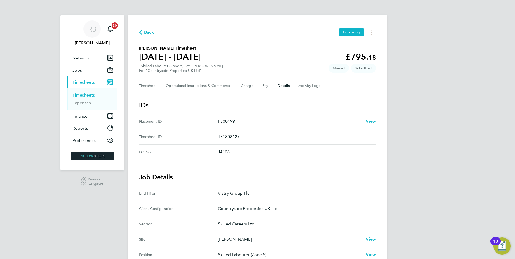
click at [93, 97] on link "Timesheets" at bounding box center [83, 95] width 22 height 5
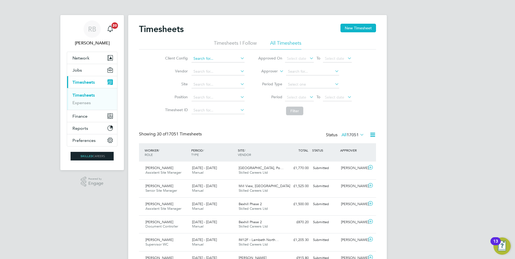
click at [203, 59] on input at bounding box center [217, 59] width 53 height 8
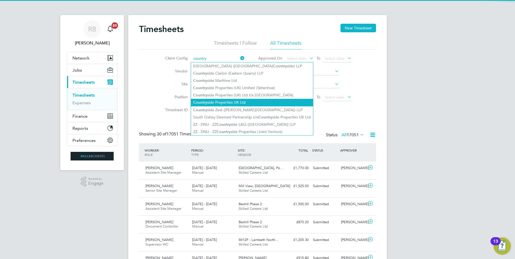
click at [260, 103] on li "Country side Properties UK Ltd" at bounding box center [252, 102] width 122 height 7
type input "Countryside Properties UK Ltd"
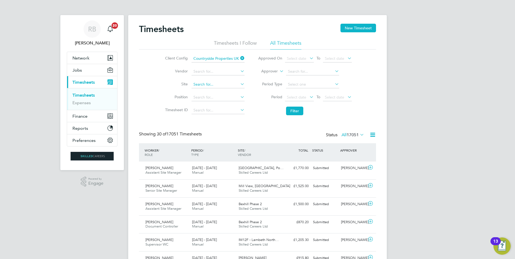
click at [203, 86] on input at bounding box center [217, 85] width 53 height 8
click at [226, 92] on li "Milby Meadows" at bounding box center [224, 91] width 67 height 7
type input "[PERSON_NAME]"
click at [291, 112] on button "Filter" at bounding box center [294, 111] width 17 height 9
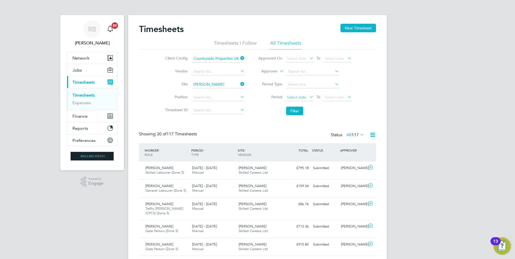
click at [297, 100] on span "Select date" at bounding box center [299, 97] width 29 height 7
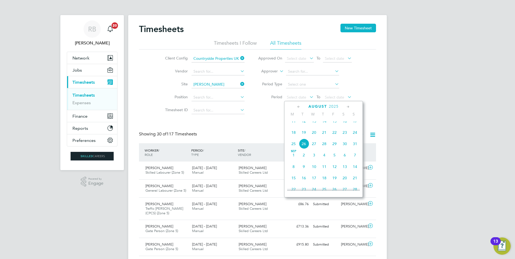
click at [294, 138] on span "18" at bounding box center [293, 132] width 10 height 10
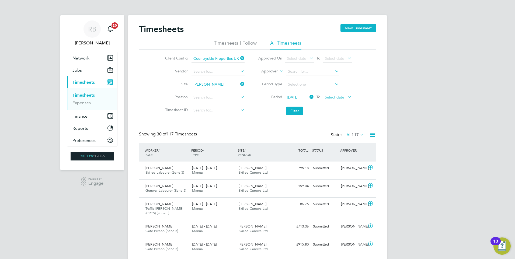
click at [333, 96] on span "Select date" at bounding box center [334, 97] width 19 height 5
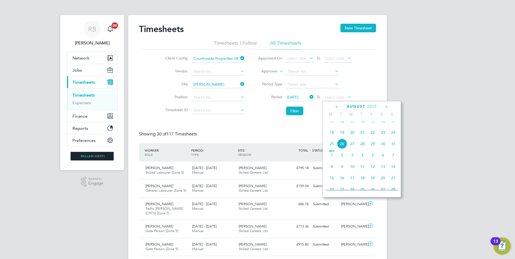
click at [395, 137] on span "24" at bounding box center [393, 132] width 10 height 10
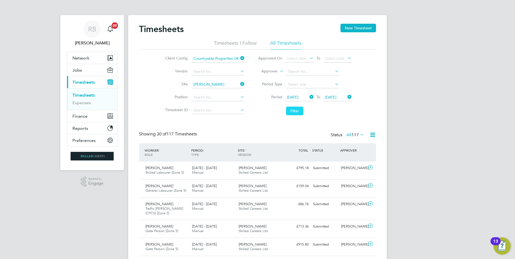
click at [296, 111] on button "Filter" at bounding box center [294, 111] width 17 height 9
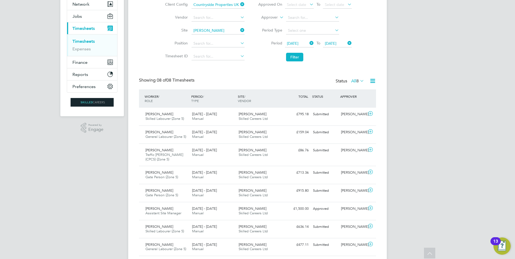
drag, startPoint x: 170, startPoint y: 136, endPoint x: 413, endPoint y: 140, distance: 242.1
click at [413, 140] on div "RB Ryan Burns Notifications 20 Applications: Network Team Members Businesses Si…" at bounding box center [257, 110] width 515 height 329
click at [315, 152] on div "Submitted" at bounding box center [325, 150] width 28 height 9
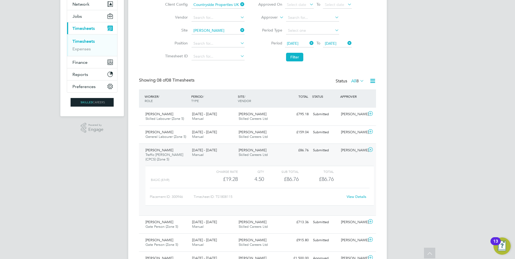
click at [354, 199] on link "View Details" at bounding box center [357, 196] width 20 height 5
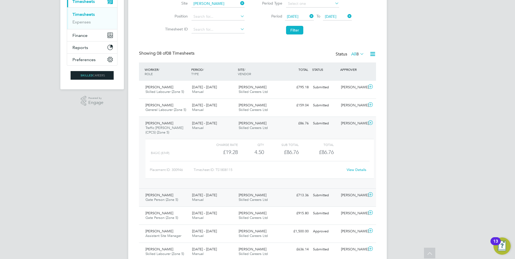
click at [254, 198] on span "Skilled Careers Ltd" at bounding box center [253, 199] width 29 height 5
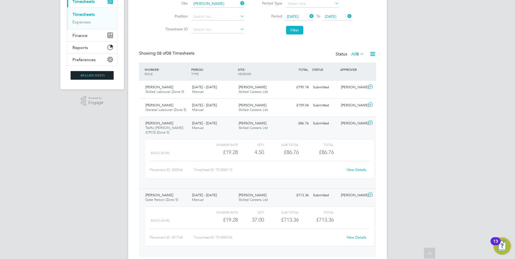
click at [355, 238] on link "View Details" at bounding box center [357, 237] width 20 height 5
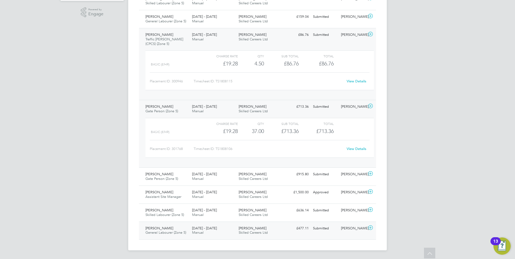
click at [350, 232] on div "[PERSON_NAME]" at bounding box center [353, 228] width 28 height 9
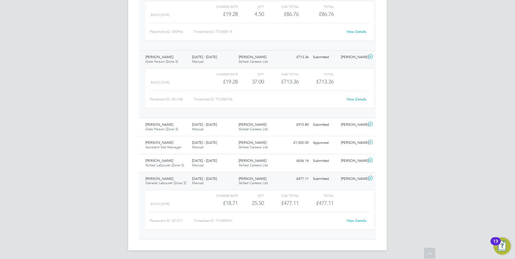
click at [360, 219] on link "View Details" at bounding box center [357, 220] width 20 height 5
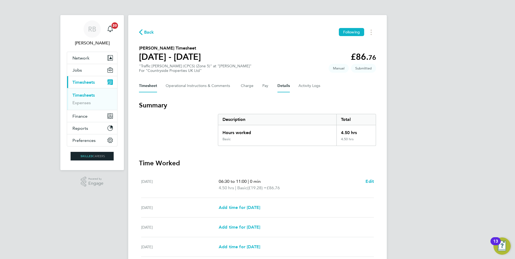
click at [281, 86] on button "Details" at bounding box center [283, 85] width 12 height 13
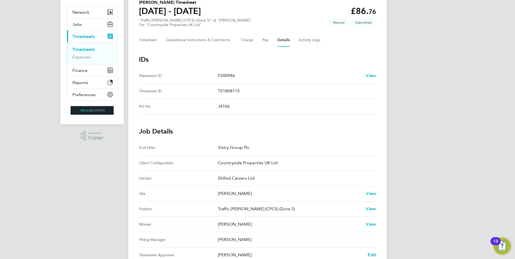
scroll to position [108, 0]
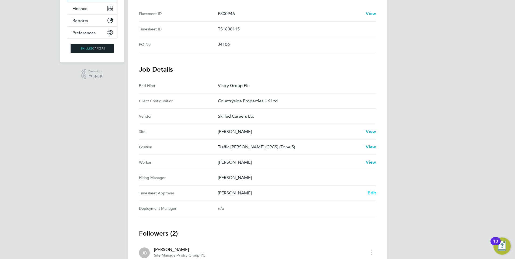
click at [374, 194] on span "Edit" at bounding box center [372, 192] width 8 height 5
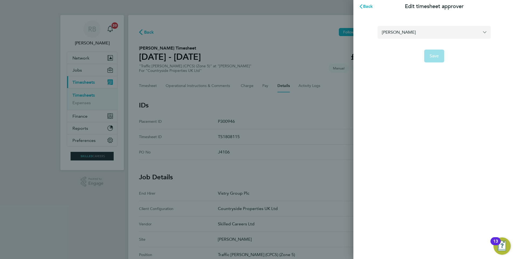
click at [406, 35] on input "[PERSON_NAME]" at bounding box center [434, 32] width 113 height 13
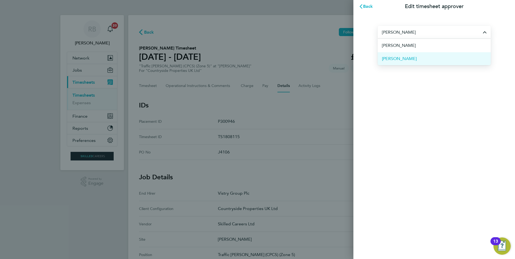
click at [430, 57] on li "[PERSON_NAME]" at bounding box center [434, 58] width 113 height 13
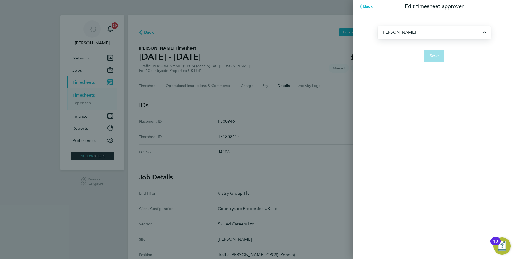
type input "[PERSON_NAME]"
click at [434, 58] on span "Save" at bounding box center [434, 55] width 9 height 5
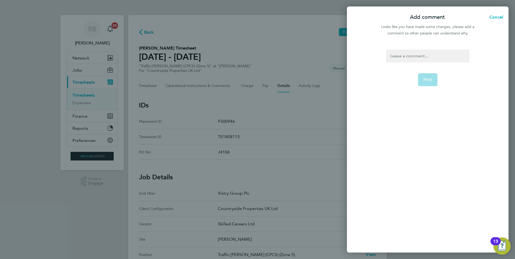
click at [415, 51] on div at bounding box center [427, 56] width 83 height 13
paste div
click at [408, 75] on form "pls approve Post" at bounding box center [428, 115] width 88 height 131
click at [427, 79] on span "Post" at bounding box center [427, 79] width 9 height 5
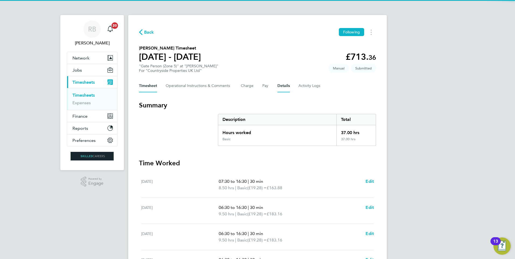
click at [282, 85] on button "Details" at bounding box center [283, 85] width 12 height 13
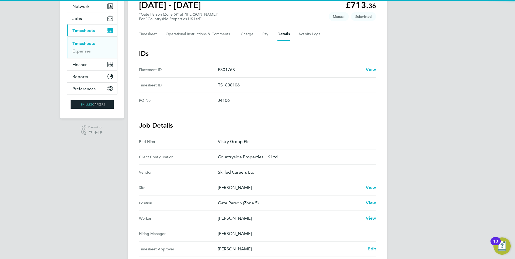
scroll to position [81, 0]
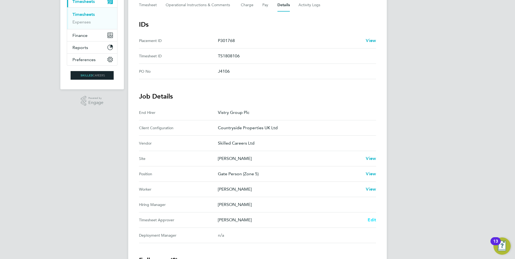
click at [374, 218] on span "Edit" at bounding box center [372, 219] width 8 height 5
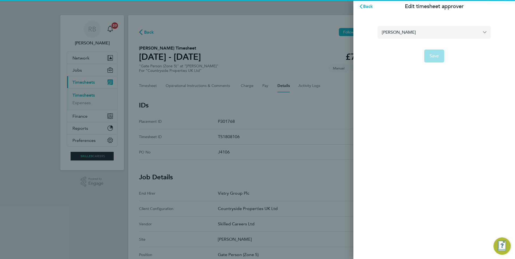
click at [421, 27] on input "[PERSON_NAME]" at bounding box center [434, 32] width 113 height 13
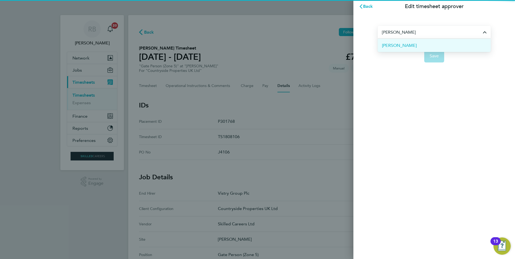
click at [410, 47] on li "[PERSON_NAME]" at bounding box center [434, 45] width 113 height 13
type input "[PERSON_NAME]"
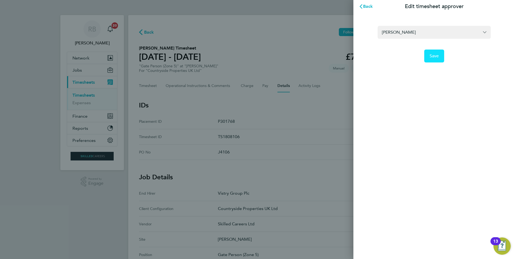
click at [434, 56] on span "Save" at bounding box center [434, 55] width 9 height 5
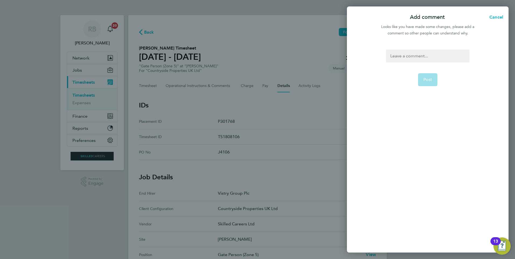
click at [427, 54] on div at bounding box center [427, 56] width 83 height 13
click at [427, 56] on div at bounding box center [427, 56] width 83 height 13
paste div
click at [426, 81] on span "Post" at bounding box center [427, 79] width 9 height 5
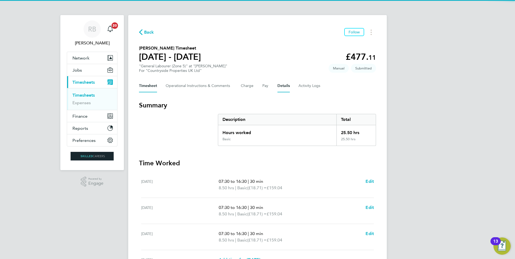
click at [281, 86] on button "Details" at bounding box center [283, 85] width 12 height 13
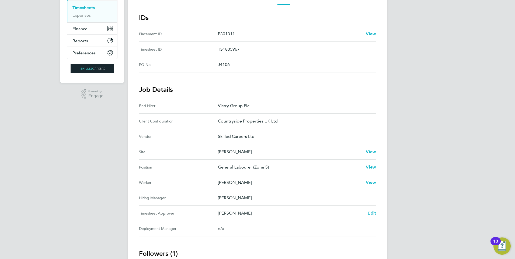
scroll to position [135, 0]
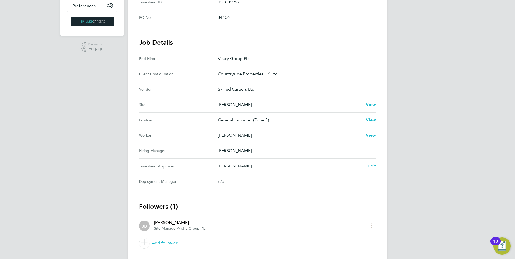
click at [373, 170] on Approver "Timesheet Approver [PERSON_NAME] Edit" at bounding box center [257, 166] width 237 height 15
click at [374, 167] on span "Edit" at bounding box center [372, 165] width 8 height 5
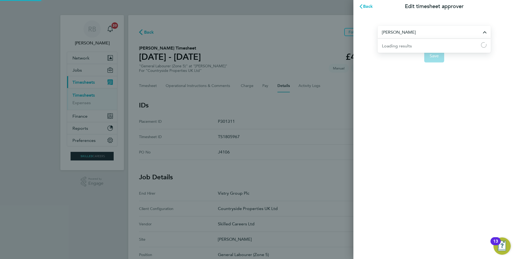
click at [402, 30] on input "[PERSON_NAME]" at bounding box center [434, 32] width 113 height 13
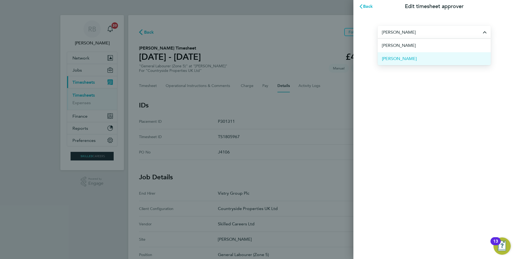
click at [406, 60] on li "[PERSON_NAME]" at bounding box center [434, 58] width 113 height 13
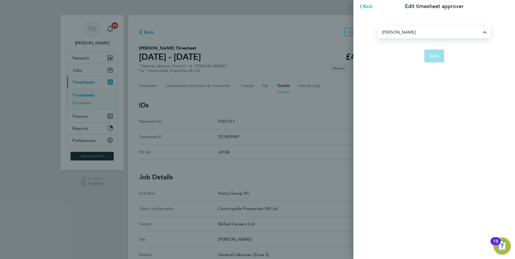
type input "[PERSON_NAME]"
click at [430, 56] on span "Save" at bounding box center [434, 55] width 9 height 5
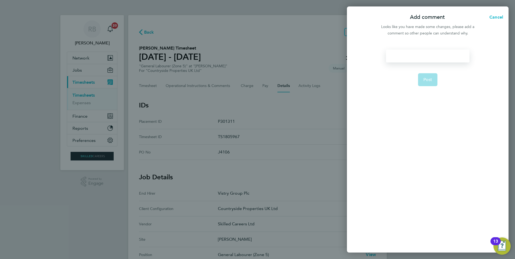
click at [420, 57] on div at bounding box center [427, 56] width 83 height 13
click at [423, 61] on div at bounding box center [427, 56] width 83 height 13
paste div
click at [425, 77] on button "Post" at bounding box center [428, 79] width 20 height 13
